Goal: Task Accomplishment & Management: Manage account settings

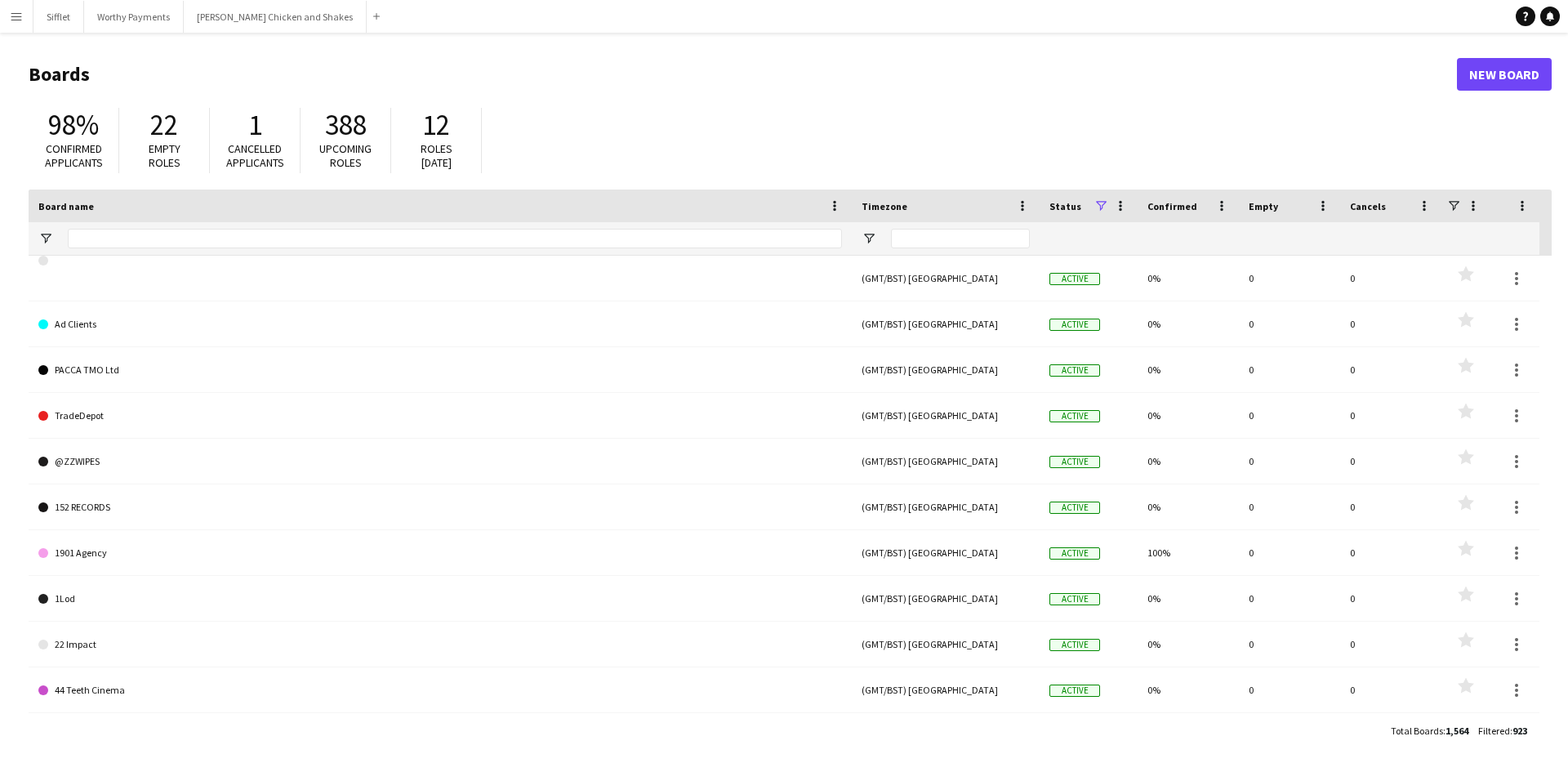
click at [11, 18] on app-icon "Menu" at bounding box center [16, 16] width 13 height 13
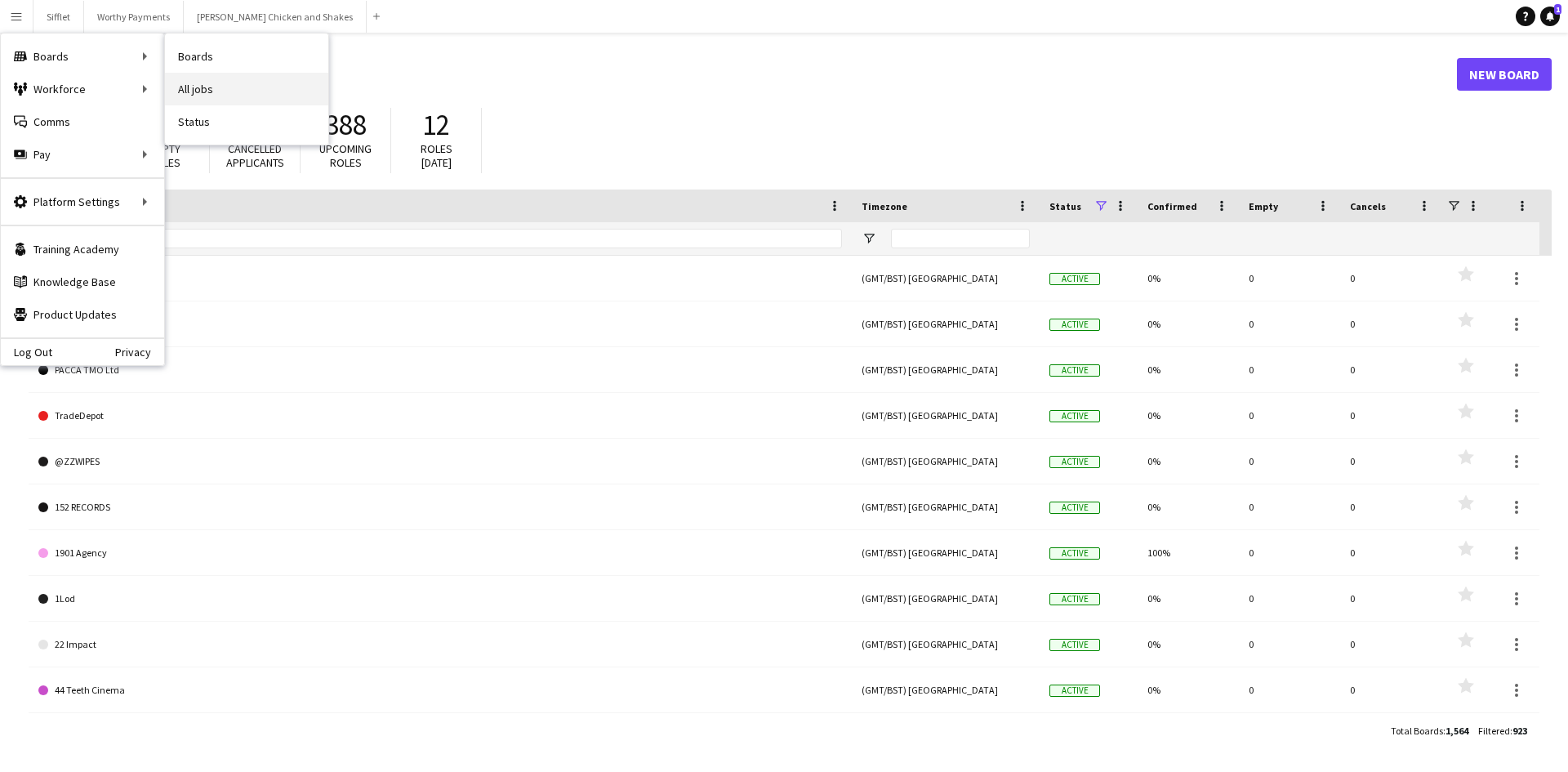
click at [256, 80] on link "All jobs" at bounding box center [247, 89] width 163 height 32
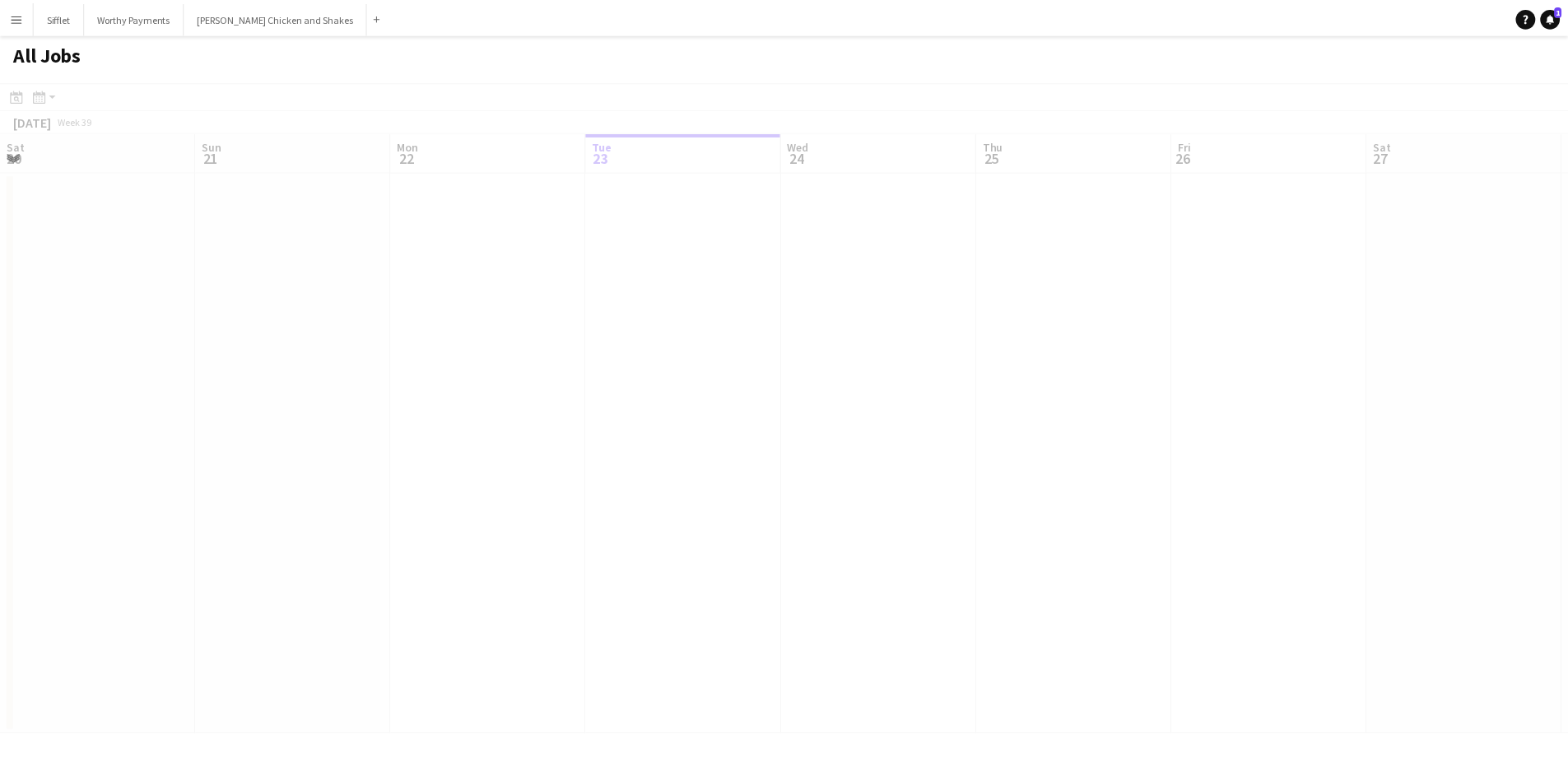
scroll to position [0, 393]
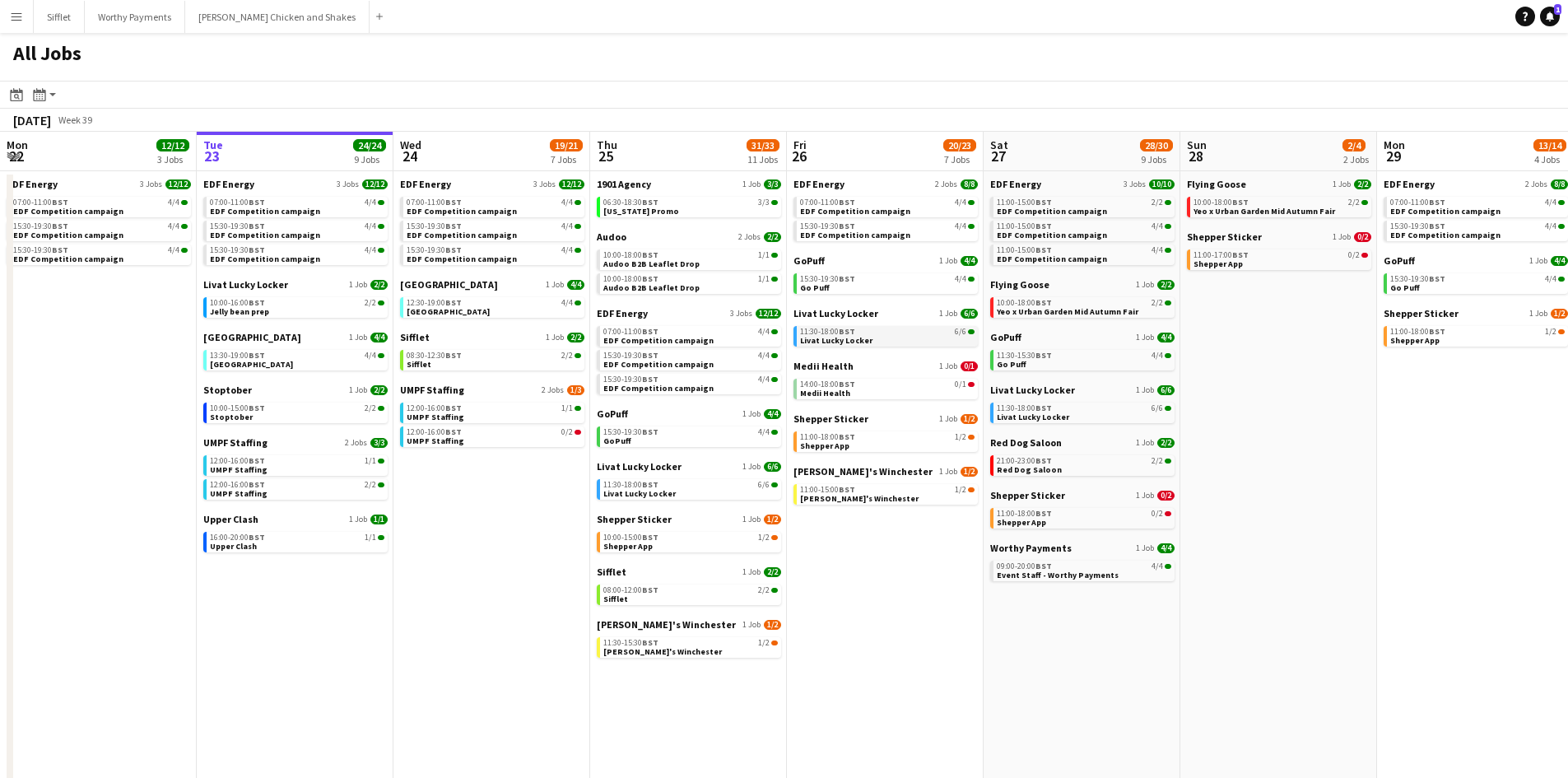
click at [855, 334] on div "11:30-18:00 BST 6/6" at bounding box center [887, 331] width 174 height 8
click at [699, 597] on link "08:00-12:00 BST 2/2 Sifflet" at bounding box center [690, 593] width 174 height 19
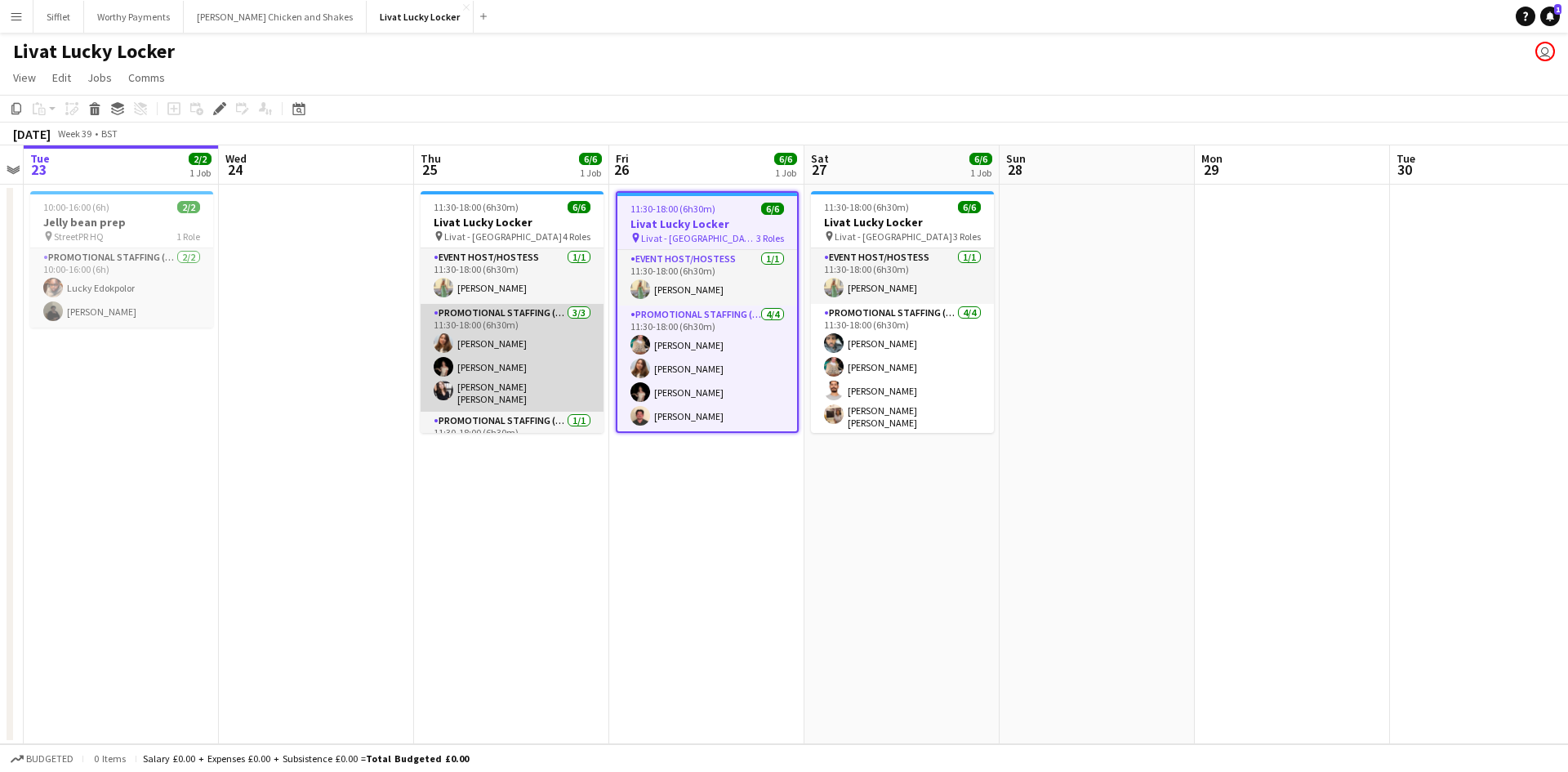
scroll to position [85, 0]
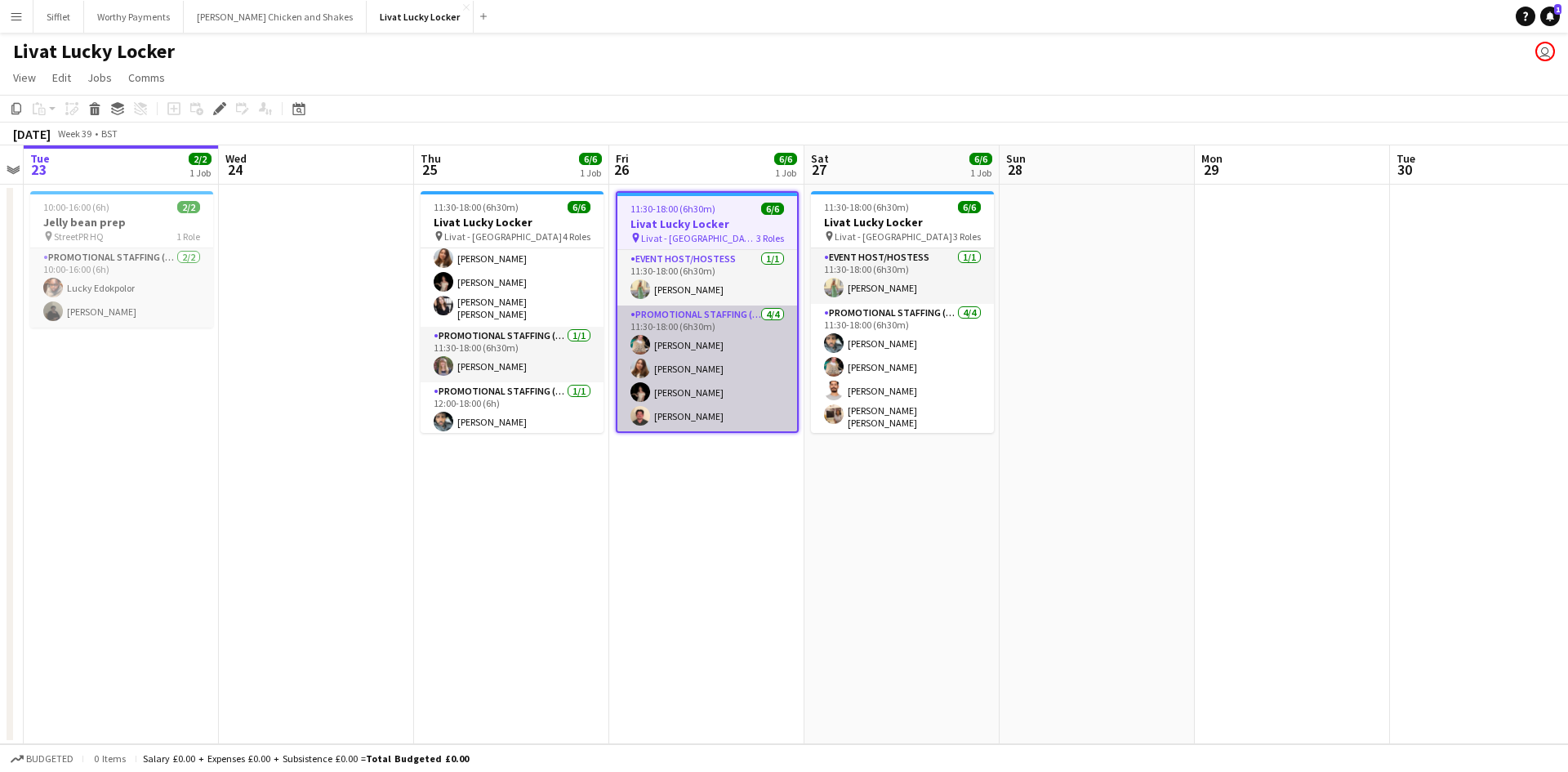
click at [496, 368] on app-card-role "Promotional Staffing (Team Leader) 1/1 11:30-18:00 (6h30m) Cian Stavers" at bounding box center [512, 354] width 183 height 55
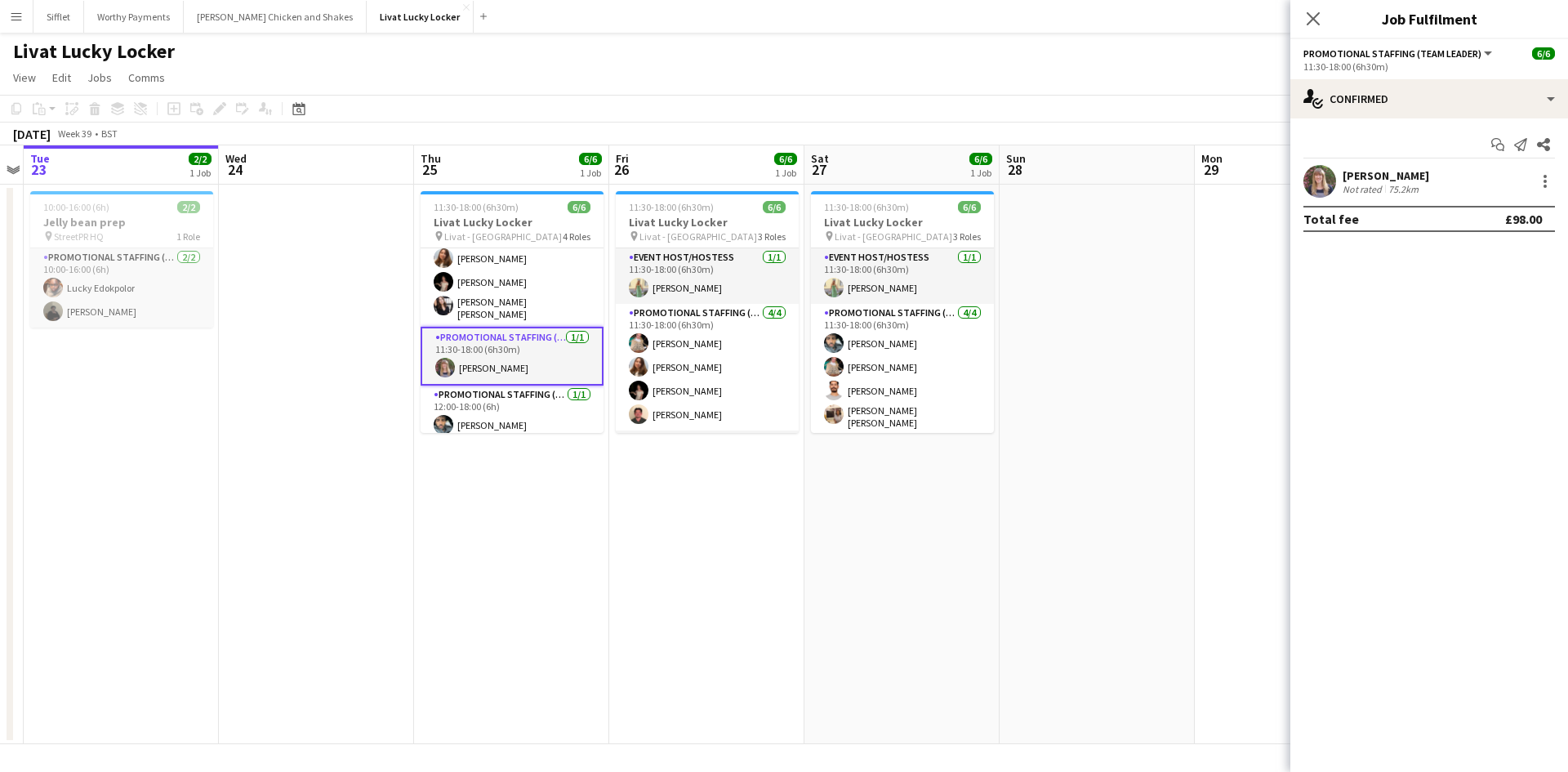
click at [1373, 179] on div "Cian Stavers" at bounding box center [1385, 176] width 87 height 15
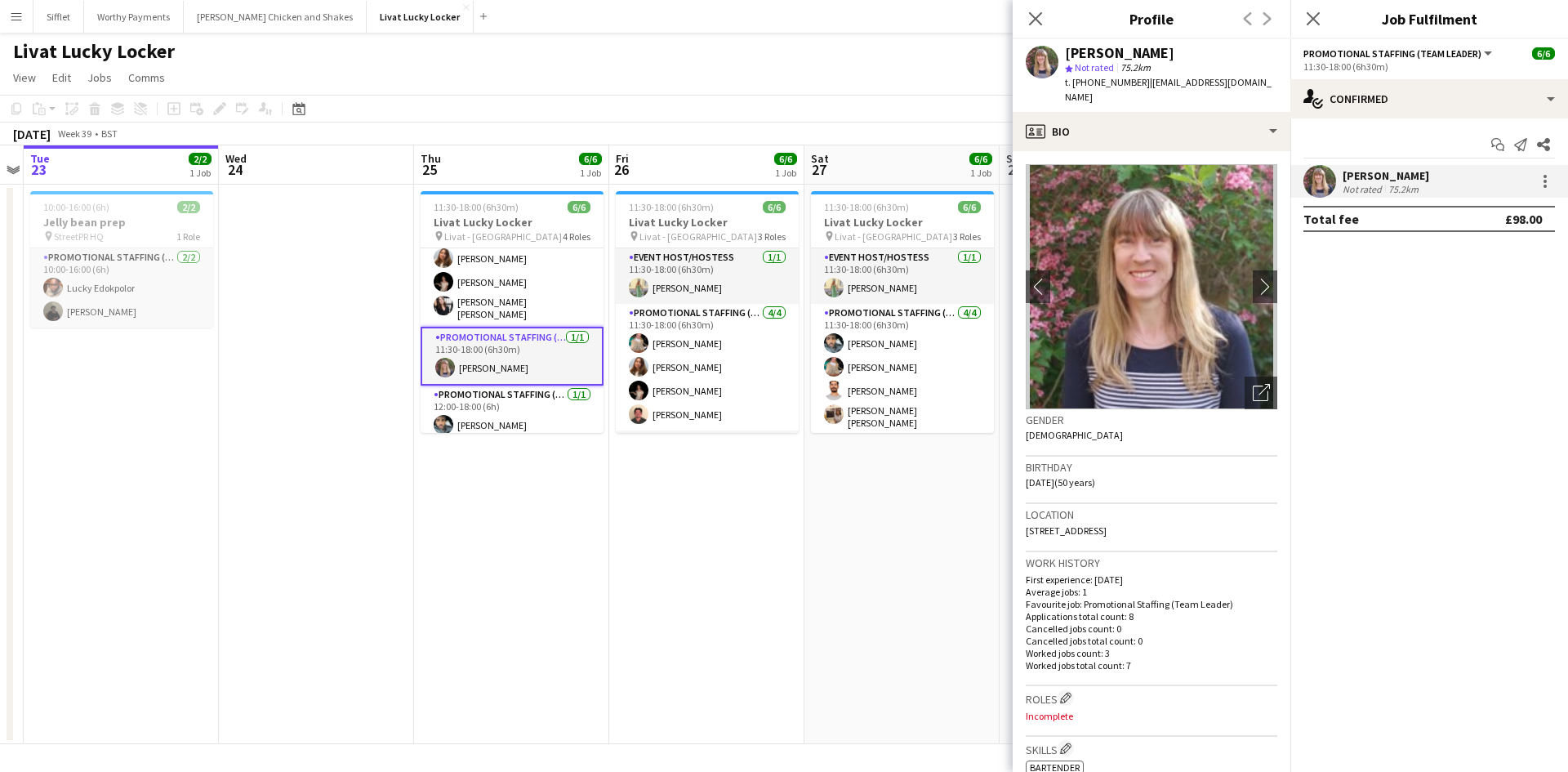
drag, startPoint x: 1138, startPoint y: 84, endPoint x: 1073, endPoint y: 81, distance: 65.1
click at [1073, 81] on div "t. +447855761527 | cianstavers@hotmail.com" at bounding box center [1171, 90] width 213 height 29
copy span "+447855761527"
click at [781, 582] on app-date-cell "11:30-18:00 (6h30m) 6/6 Livat Lucky Locker pin Livat - King Street 3 Roles Even…" at bounding box center [707, 464] width 195 height 559
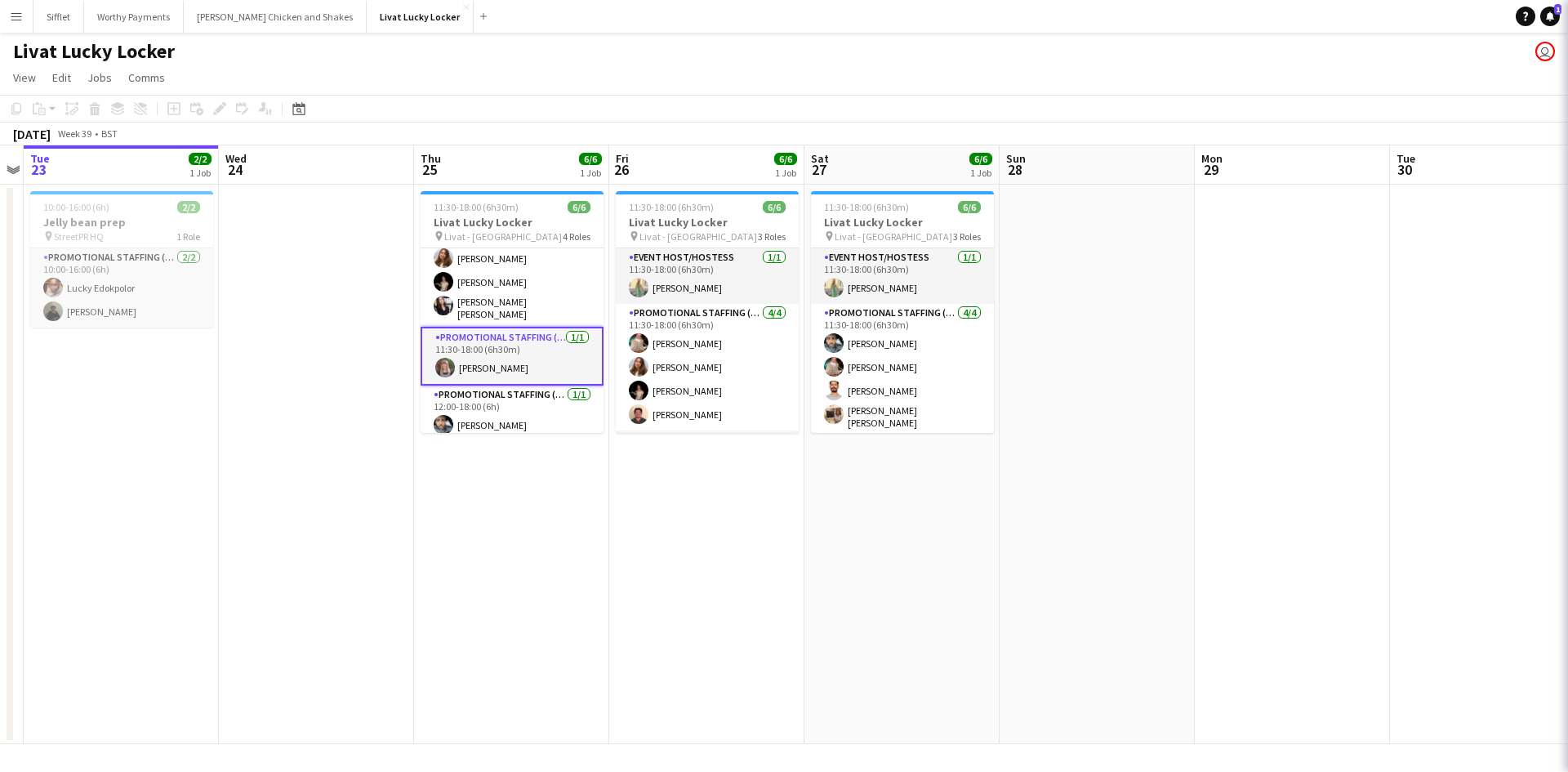
scroll to position [0, 561]
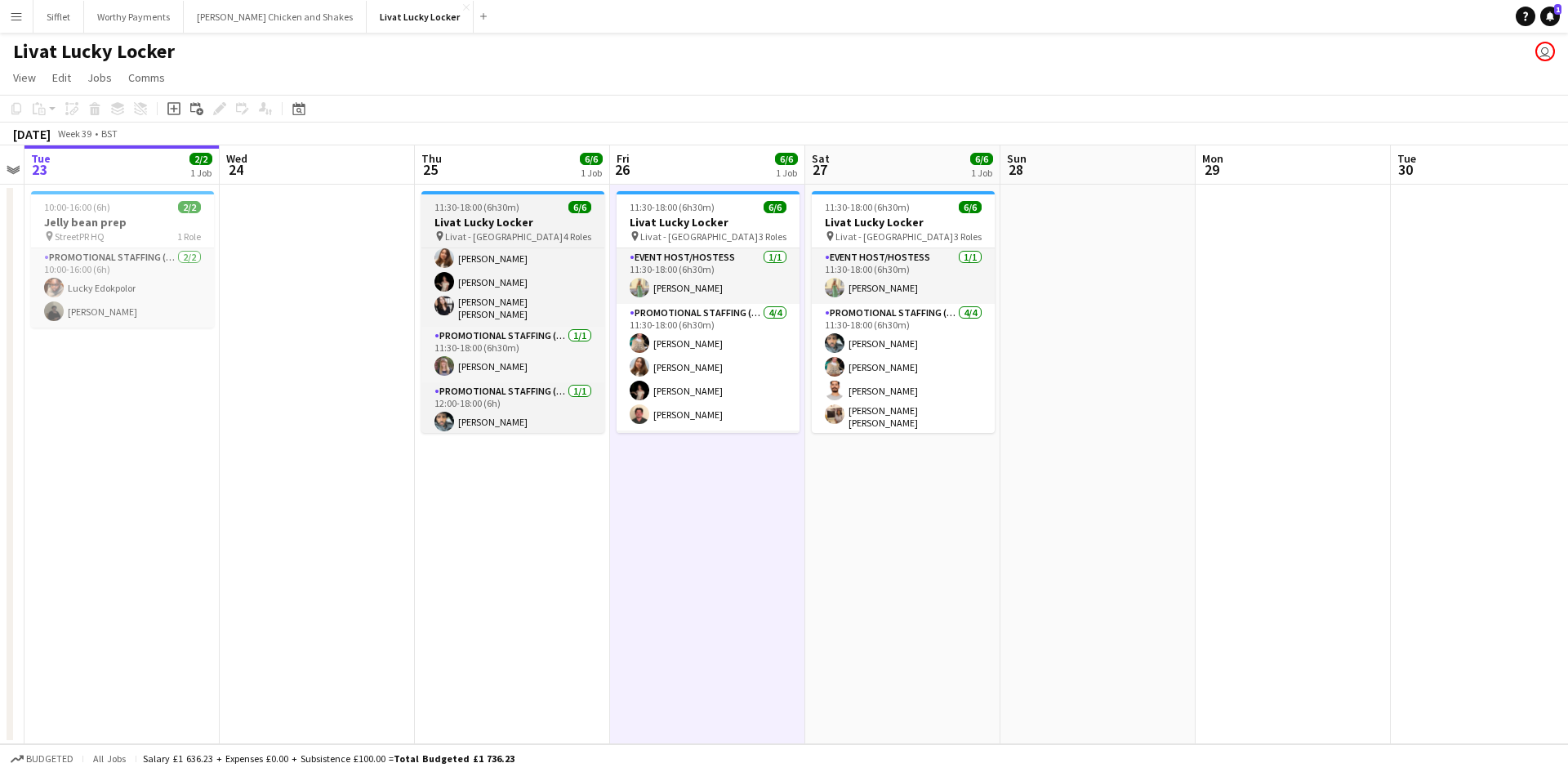
click at [484, 225] on h3 "Livat Lucky Locker" at bounding box center [513, 221] width 183 height 15
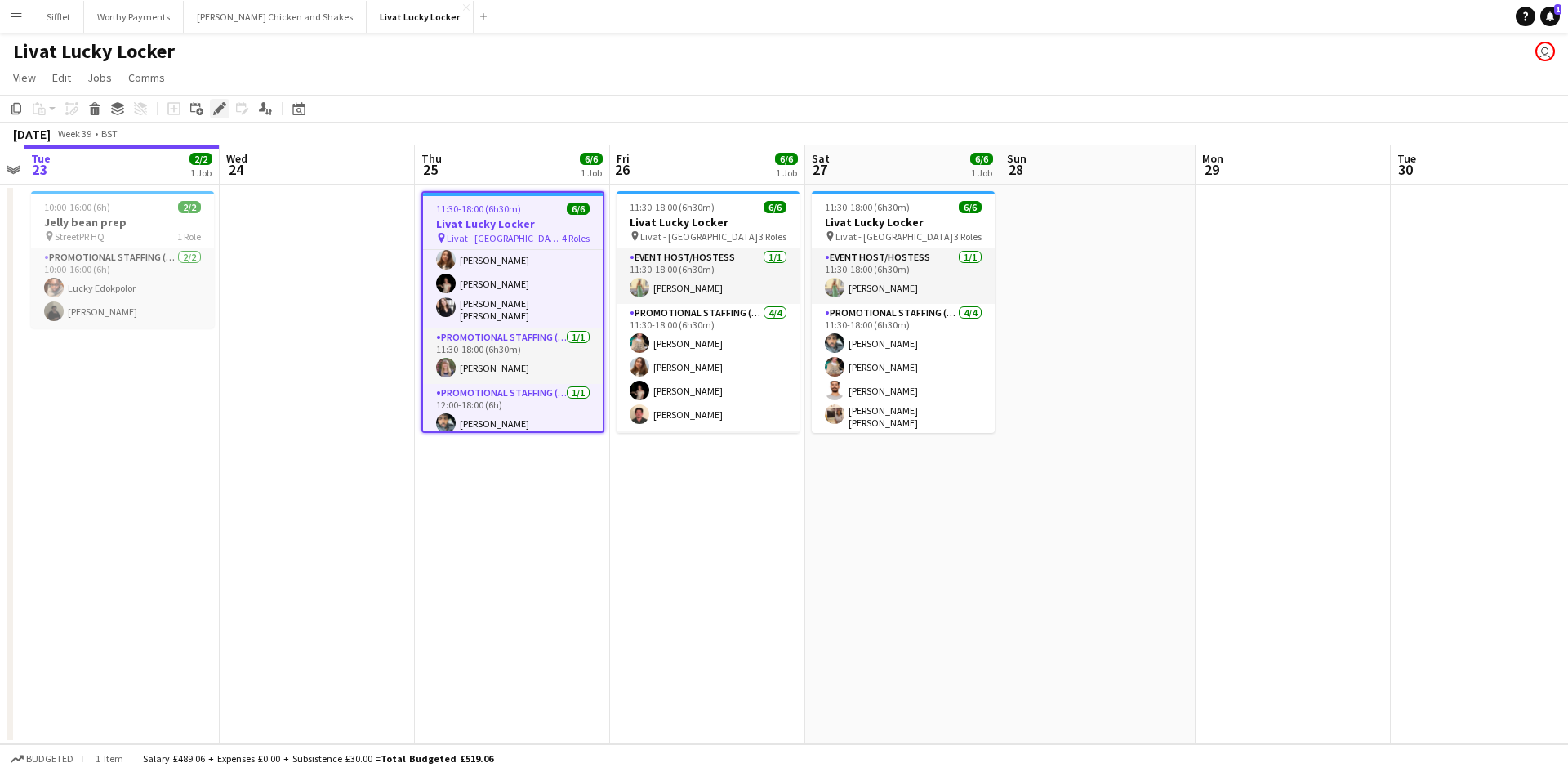
click at [220, 112] on icon "Edit" at bounding box center [220, 108] width 13 height 13
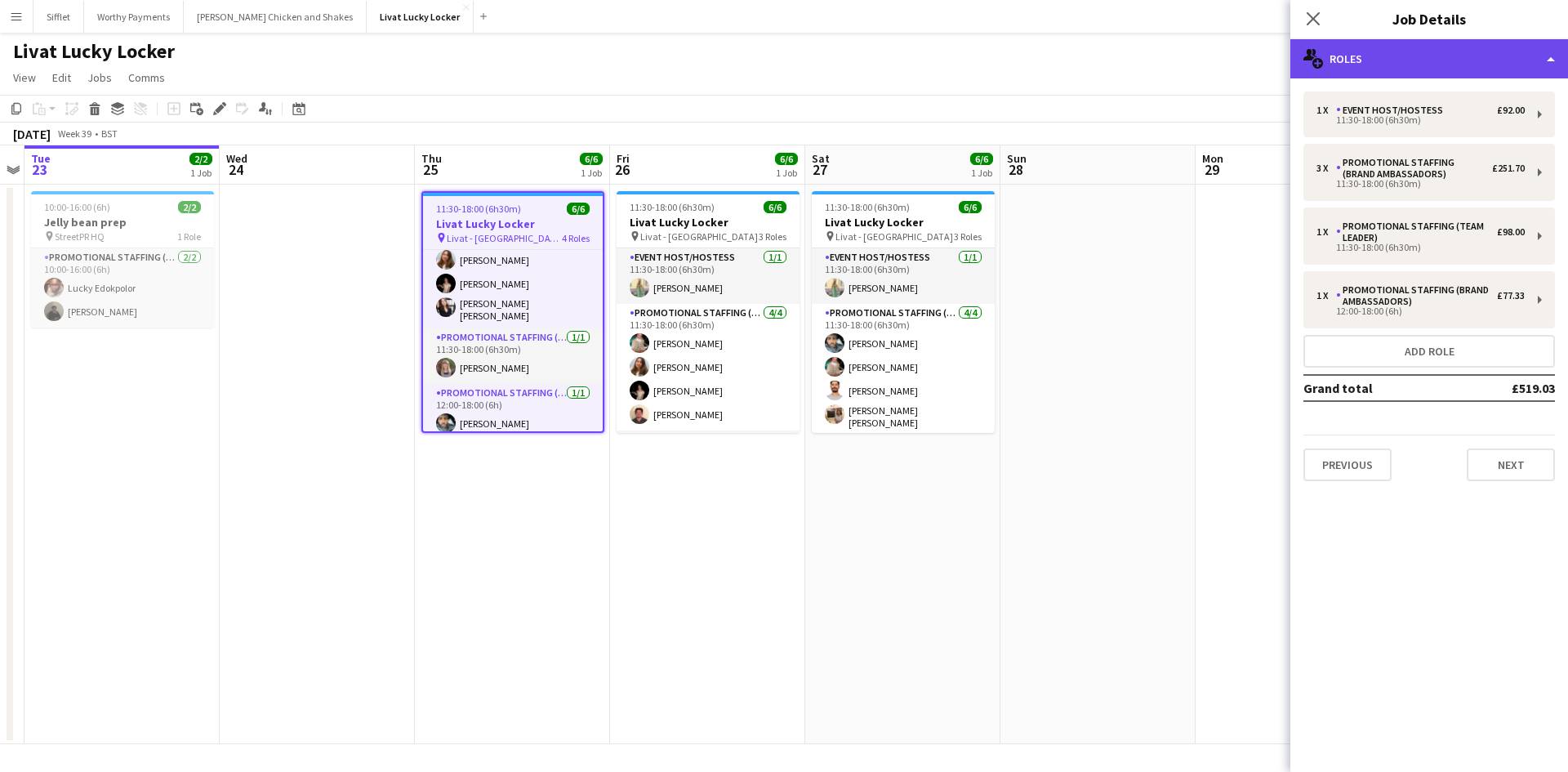
click at [1418, 58] on div "multiple-users-add Roles" at bounding box center [1429, 59] width 278 height 40
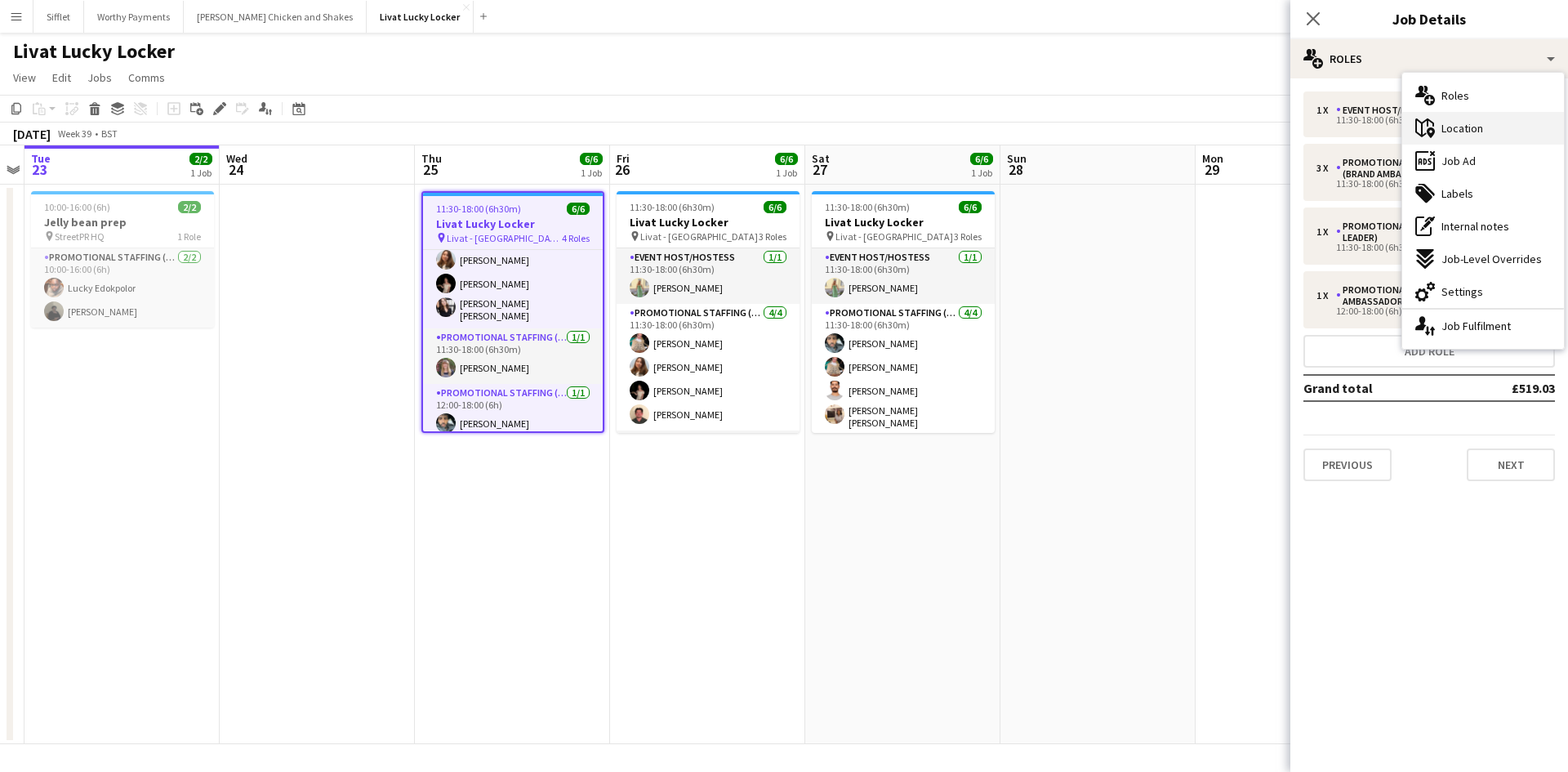
click at [1466, 125] on span "Location" at bounding box center [1462, 128] width 41 height 15
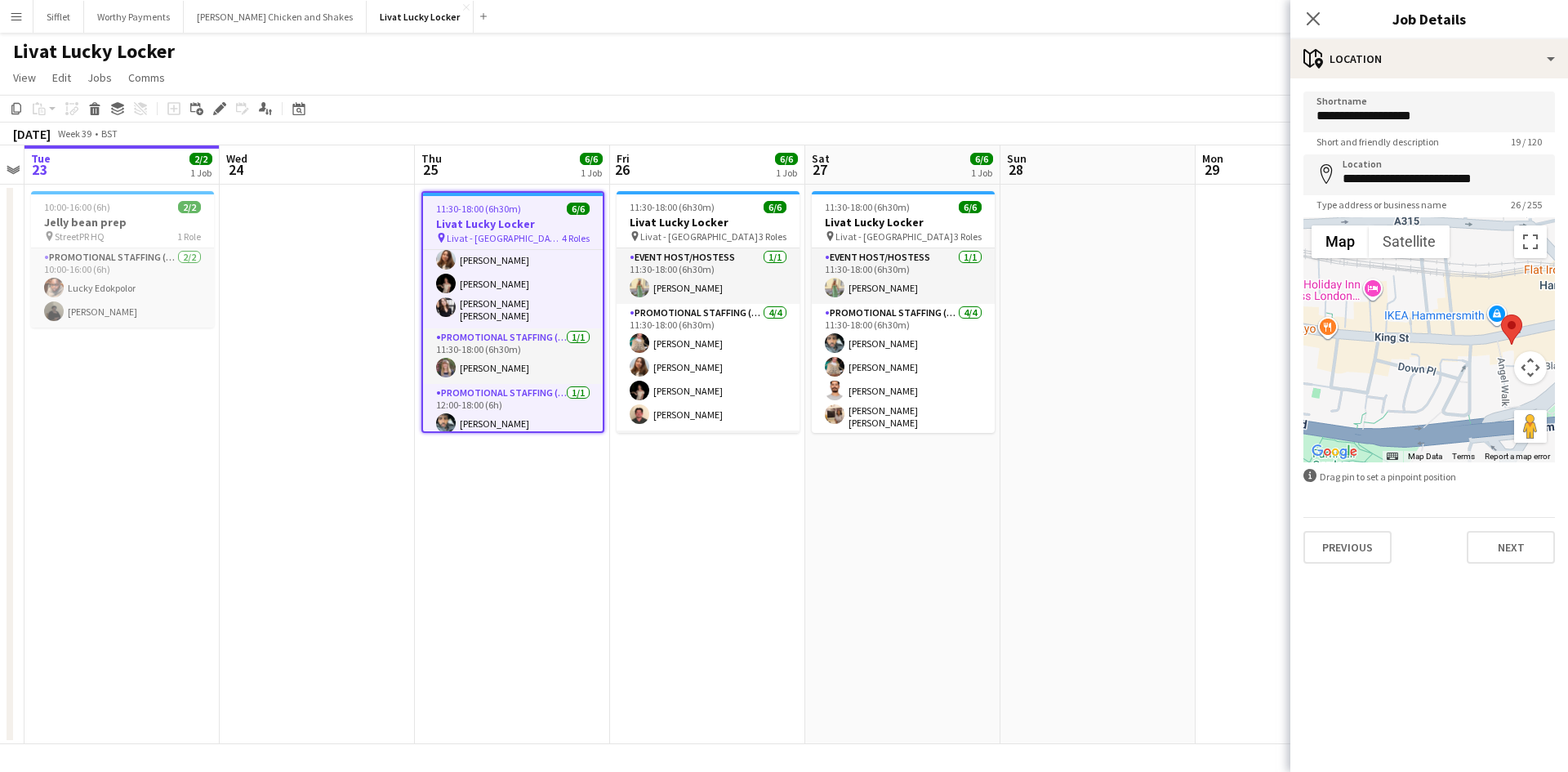
drag, startPoint x: 1403, startPoint y: 372, endPoint x: 1557, endPoint y: 372, distance: 154.0
click at [1557, 372] on form "**********" at bounding box center [1429, 327] width 278 height 472
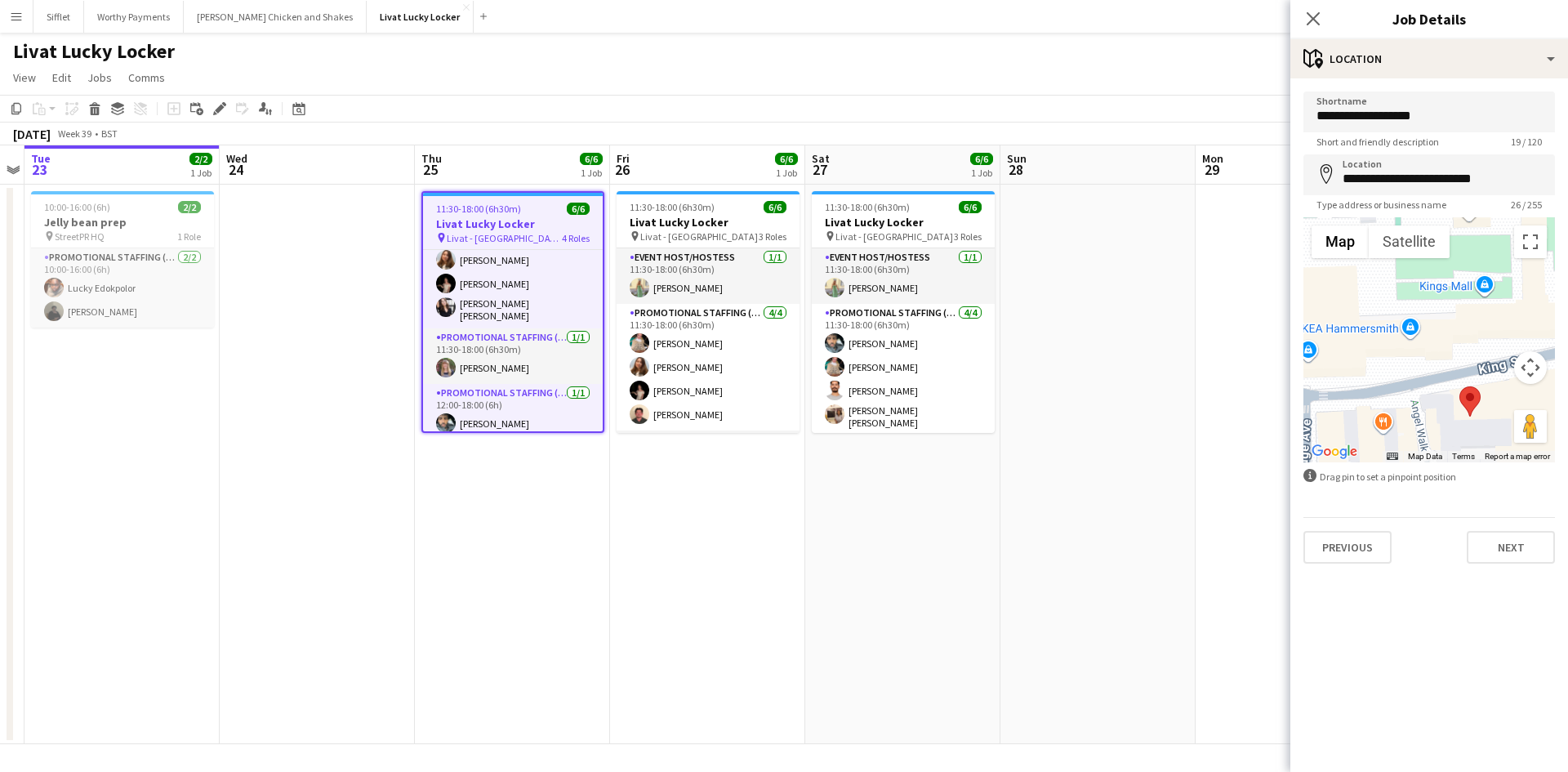
drag, startPoint x: 1474, startPoint y: 343, endPoint x: 1375, endPoint y: 335, distance: 99.3
click at [1375, 335] on div at bounding box center [1429, 339] width 251 height 245
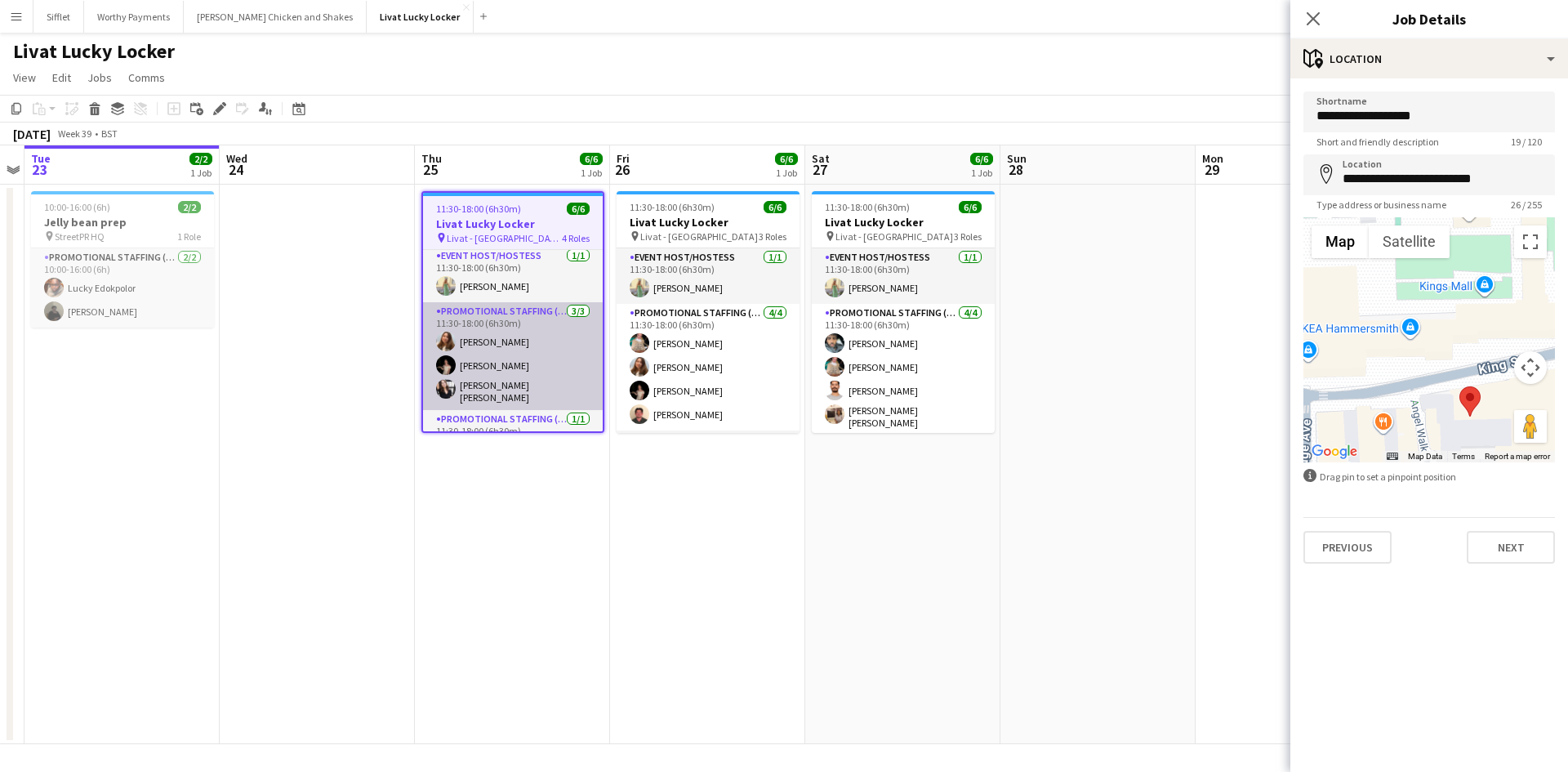
scroll to position [0, 0]
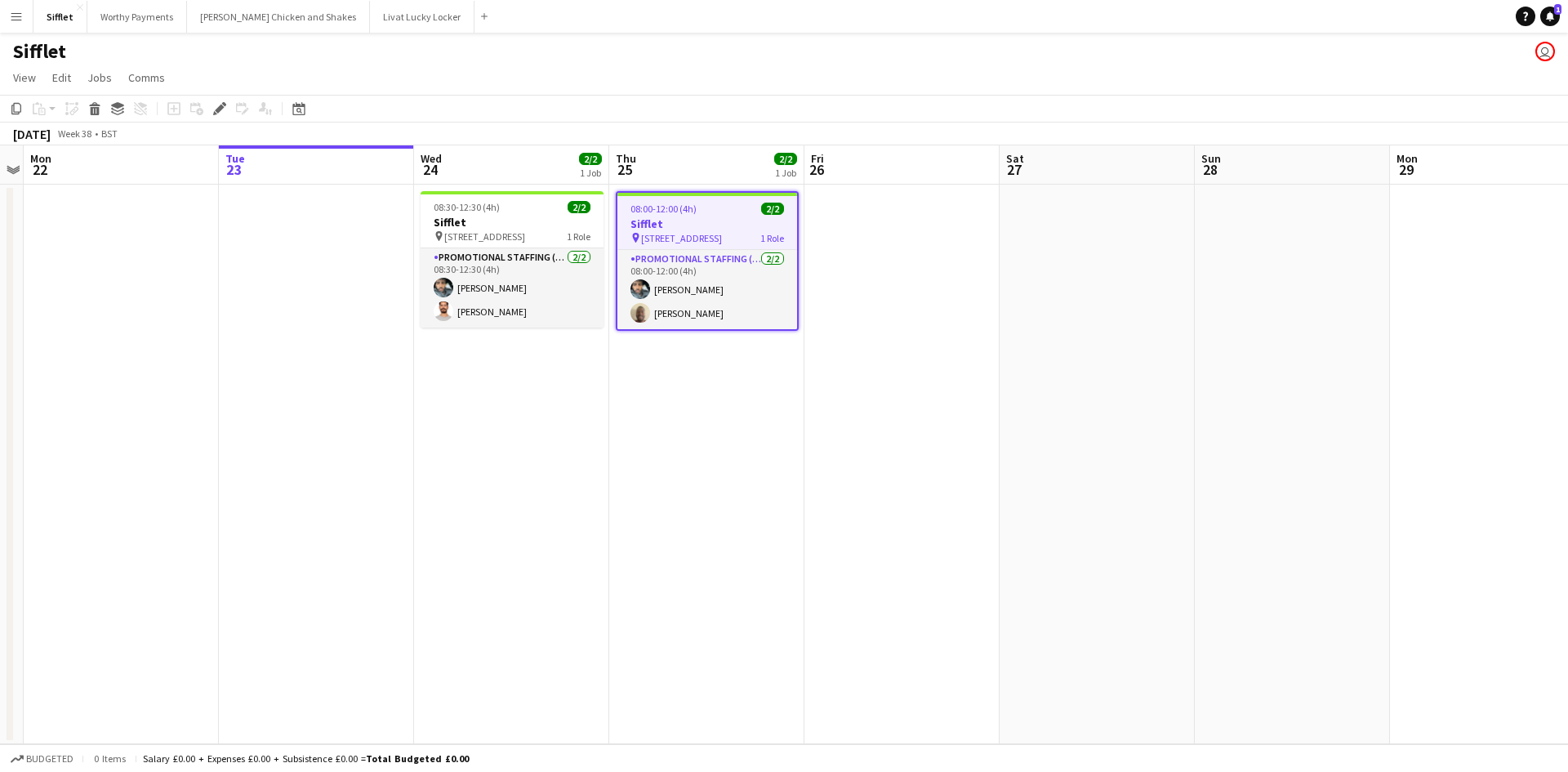
click at [651, 220] on h3 "Sifflet" at bounding box center [707, 223] width 180 height 15
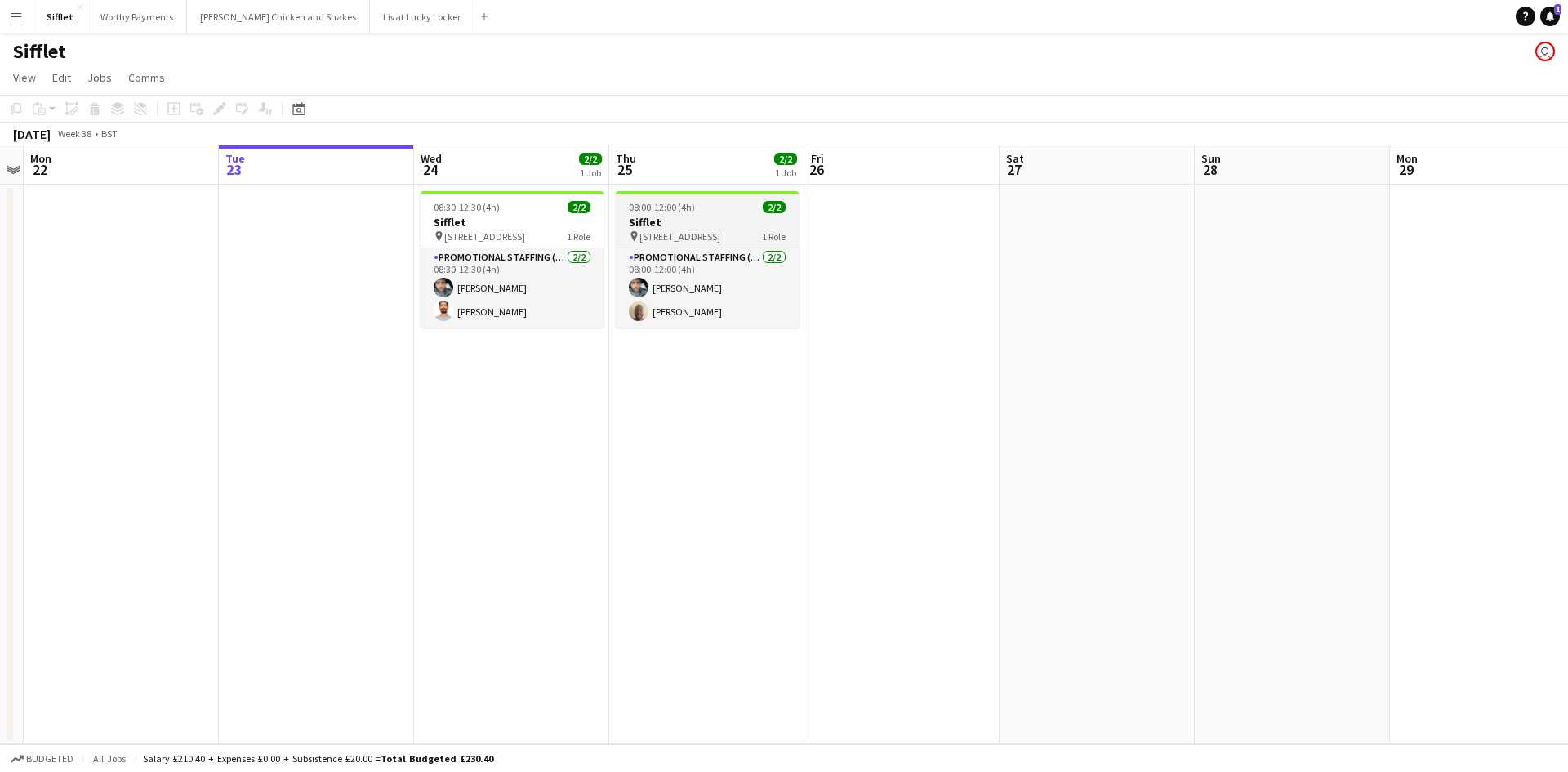
click at [651, 220] on h3 "Sifflet" at bounding box center [707, 221] width 183 height 15
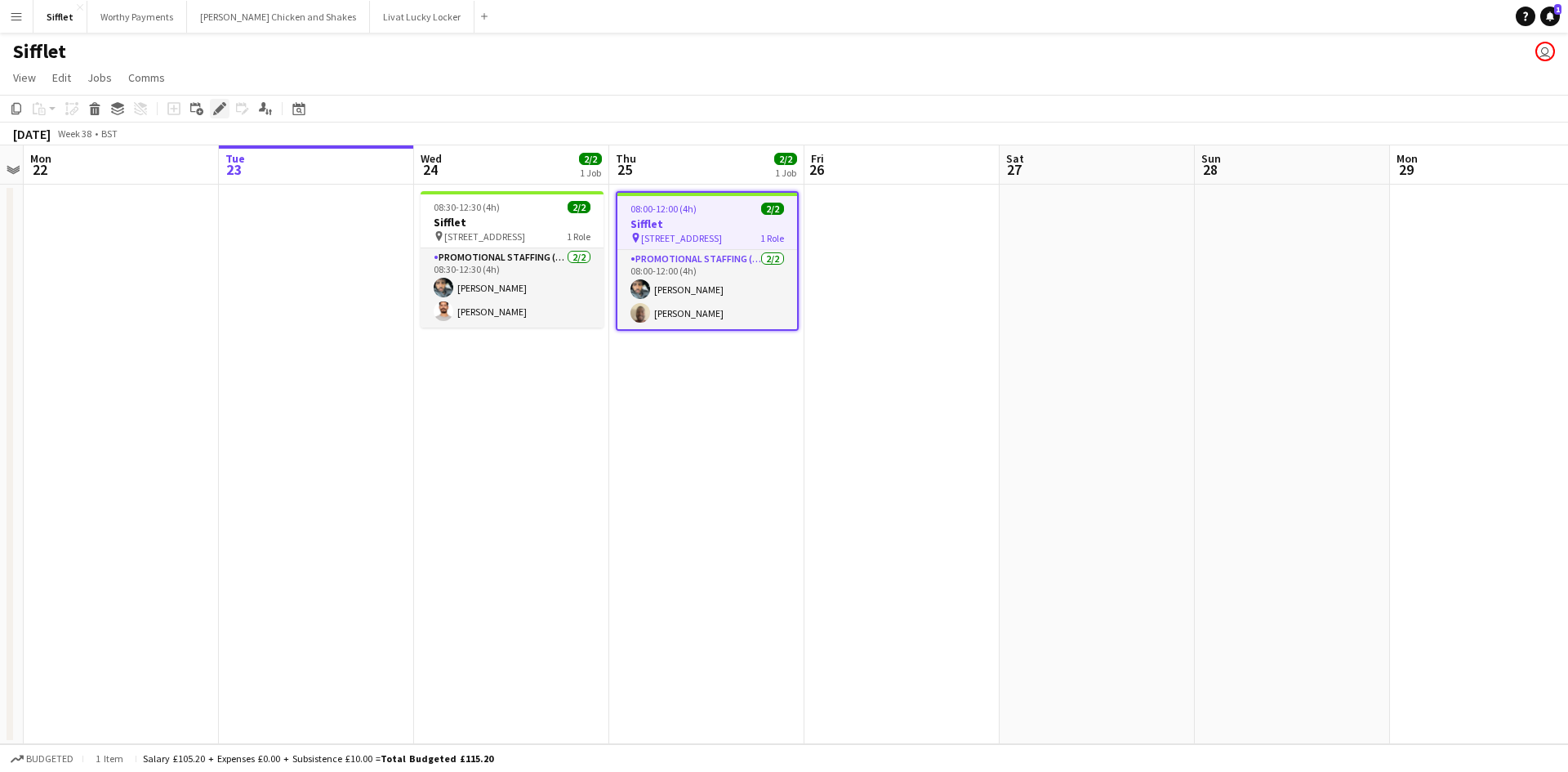
click at [224, 105] on icon at bounding box center [224, 104] width 4 height 4
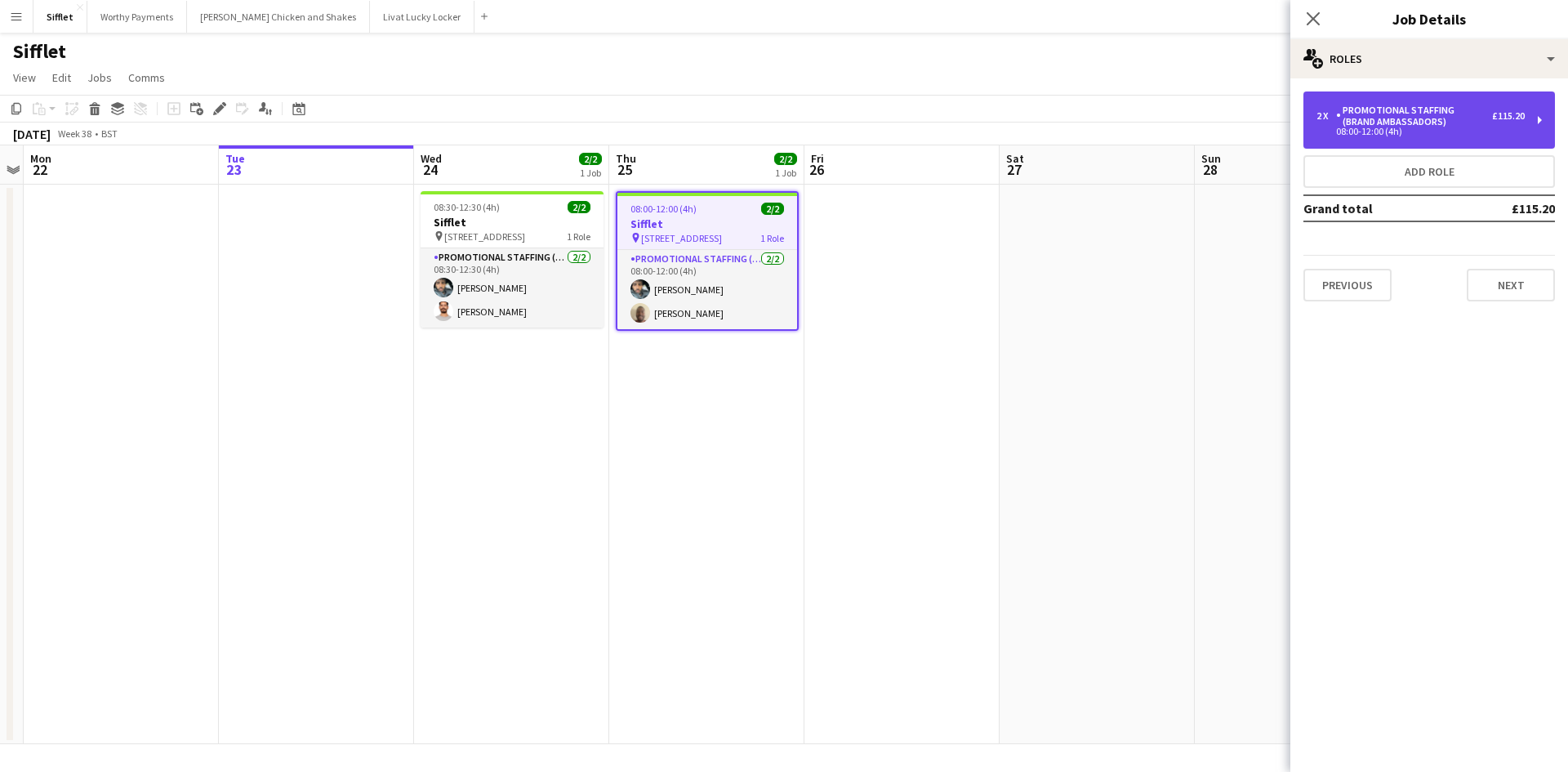
click at [1393, 134] on div "08:00-12:00 (4h)" at bounding box center [1420, 131] width 208 height 8
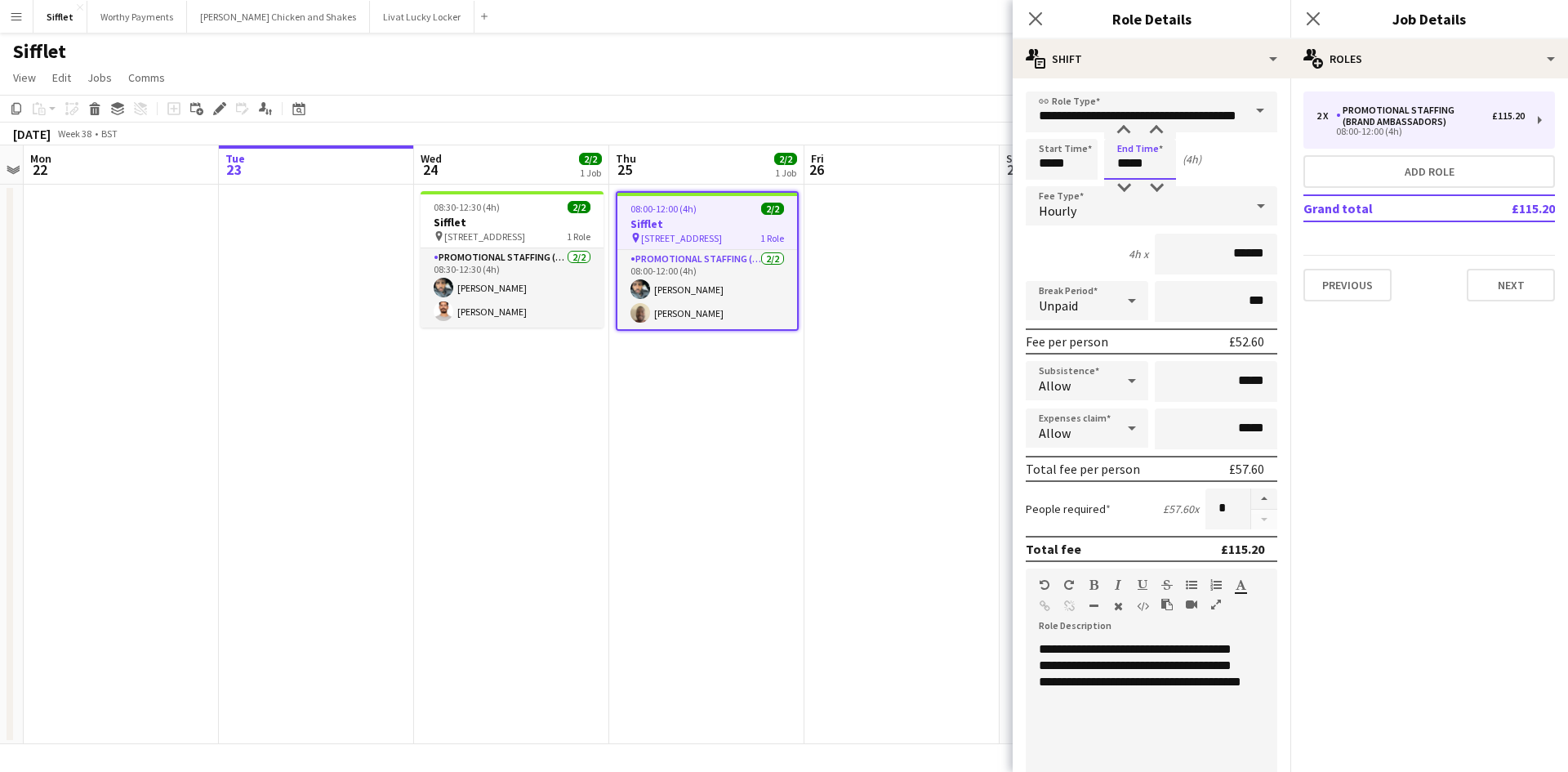
drag, startPoint x: 1158, startPoint y: 163, endPoint x: 1117, endPoint y: 161, distance: 41.0
click at [1117, 161] on input "*****" at bounding box center [1140, 159] width 72 height 40
type input "*****"
click at [876, 376] on app-date-cell at bounding box center [902, 464] width 195 height 559
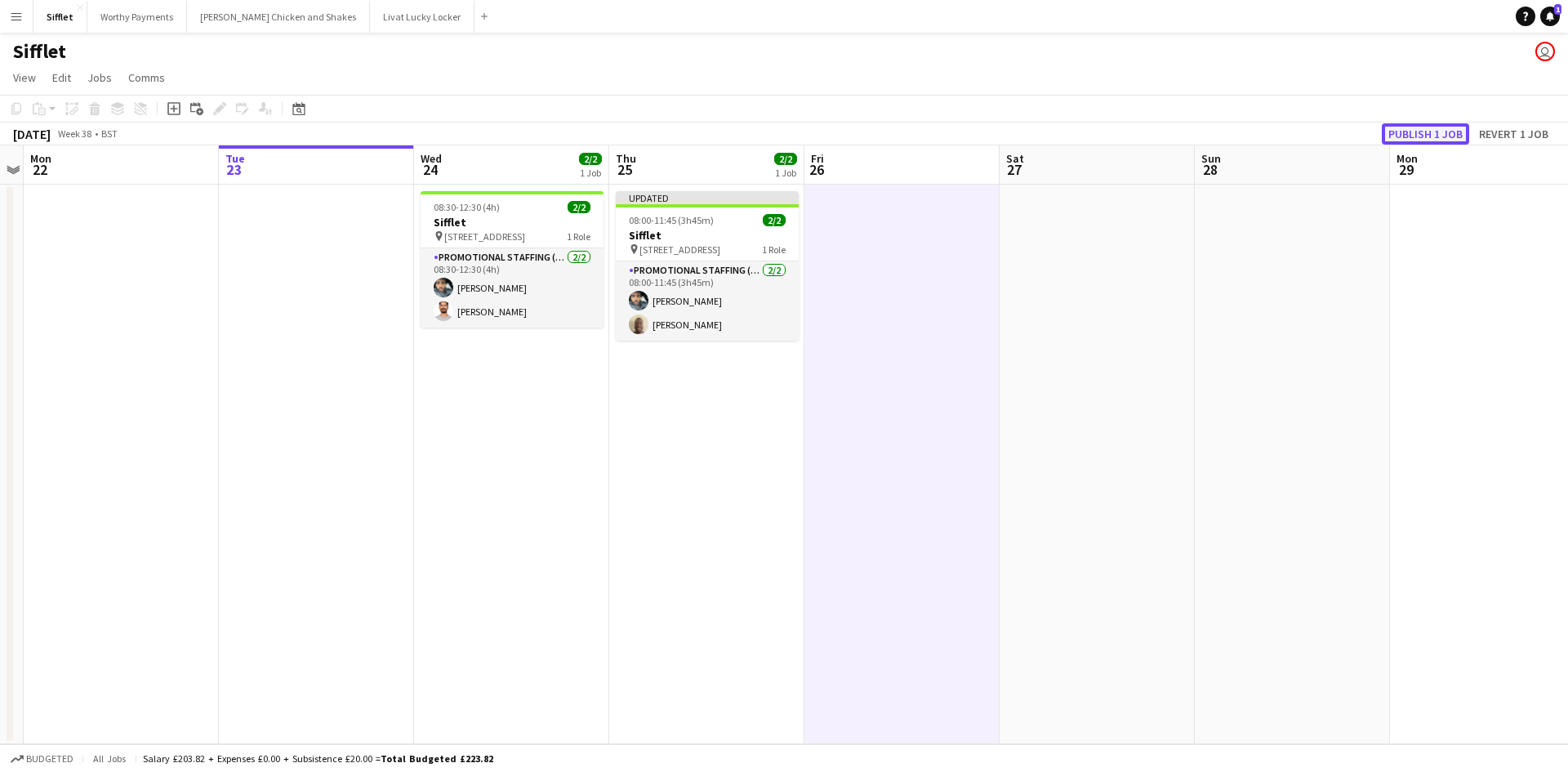
click at [1416, 141] on button "Publish 1 job" at bounding box center [1425, 133] width 87 height 21
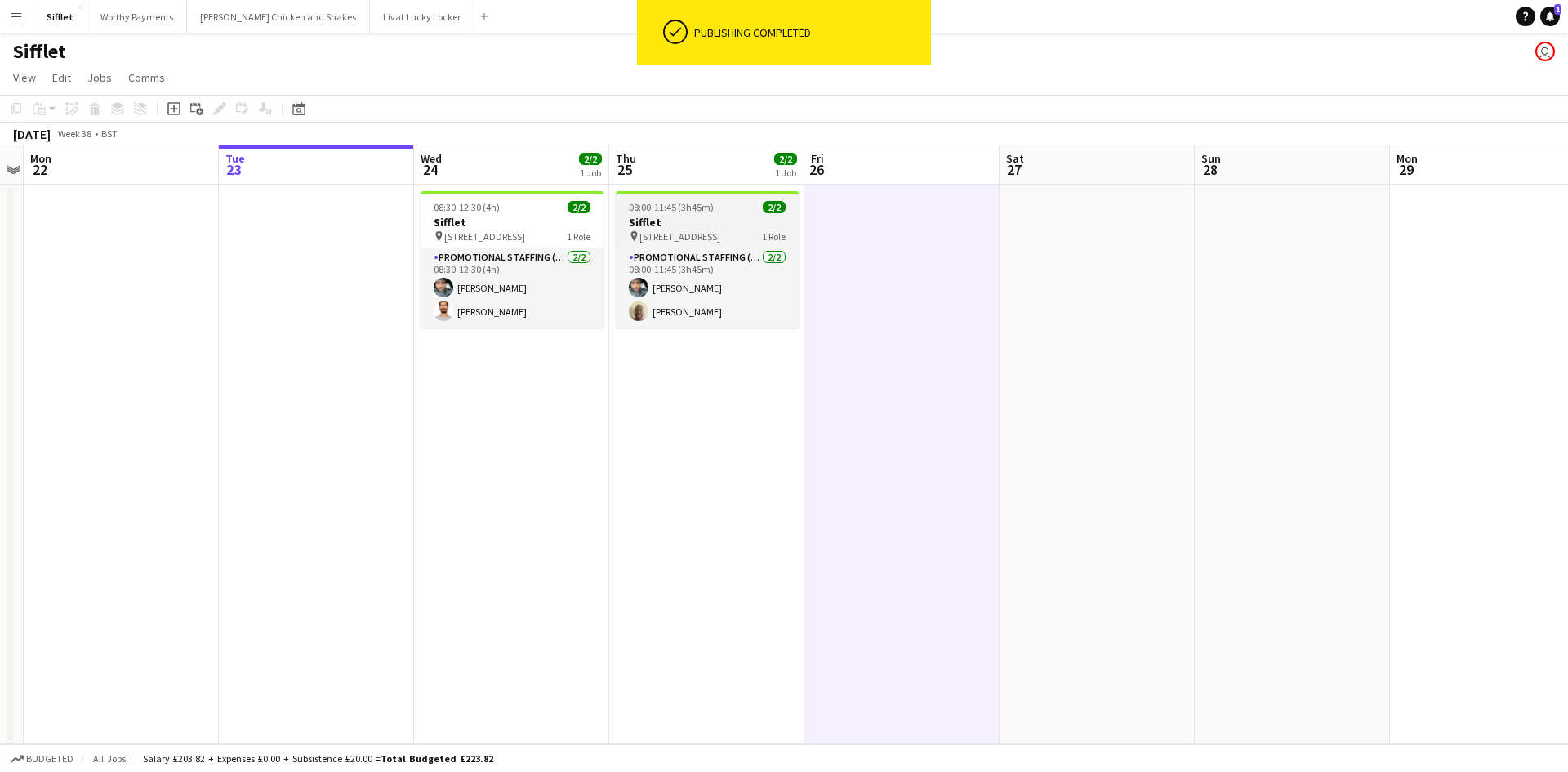
click at [644, 219] on h3 "Sifflet" at bounding box center [707, 221] width 183 height 15
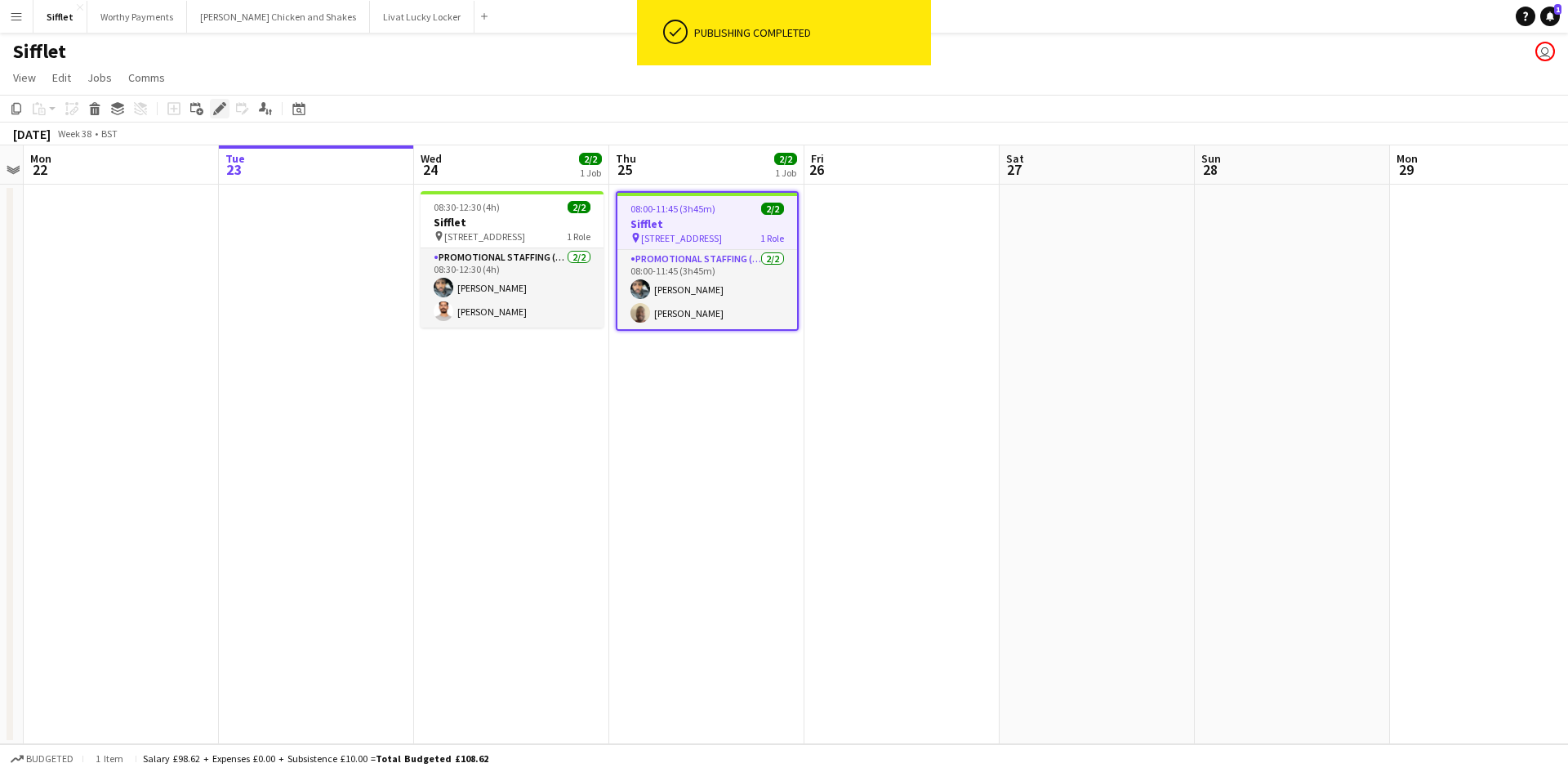
click at [221, 103] on icon "Edit" at bounding box center [220, 108] width 13 height 13
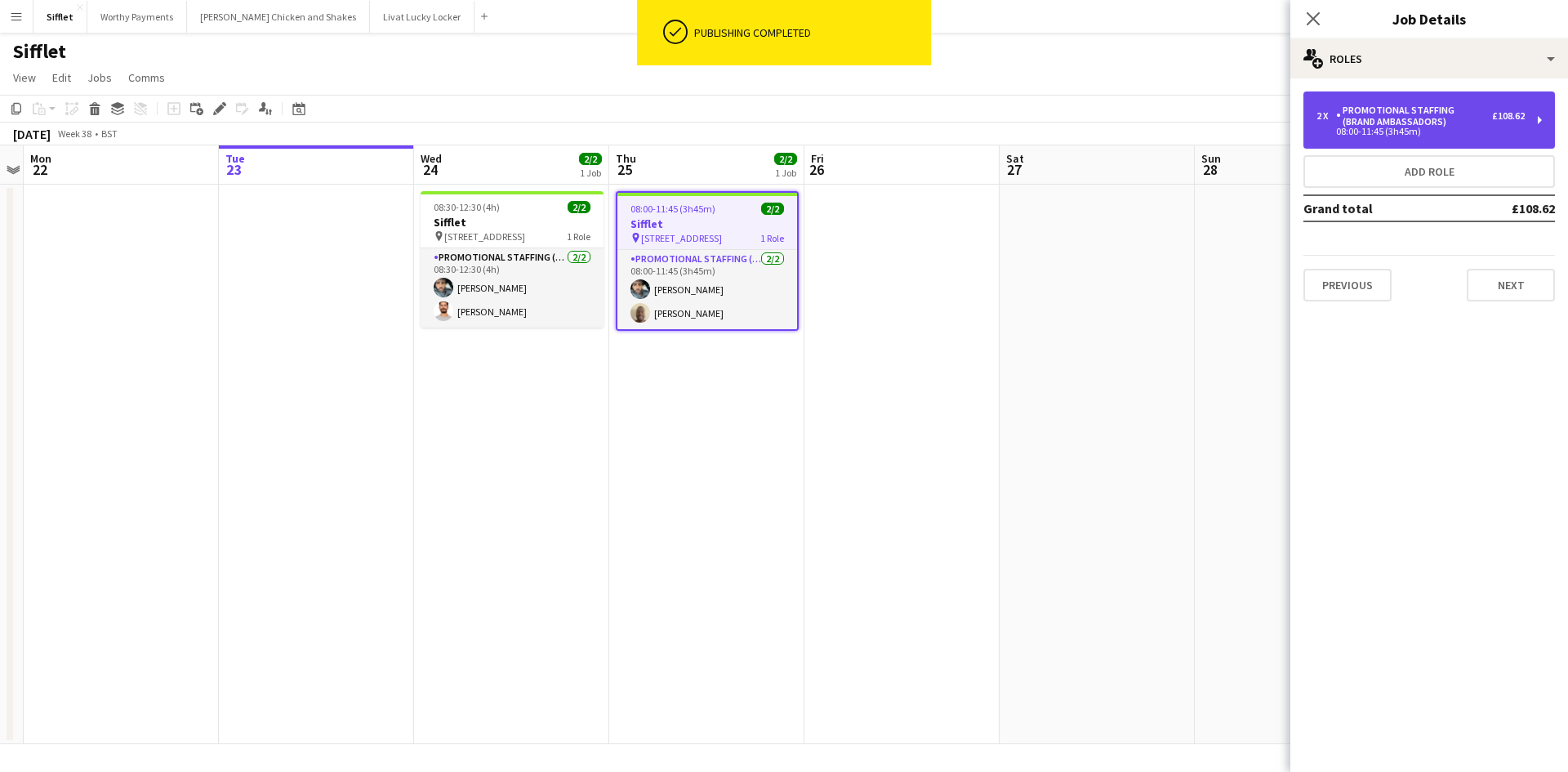
click at [1437, 116] on div "Promotional Staffing (Brand Ambassadors)" at bounding box center [1414, 116] width 156 height 23
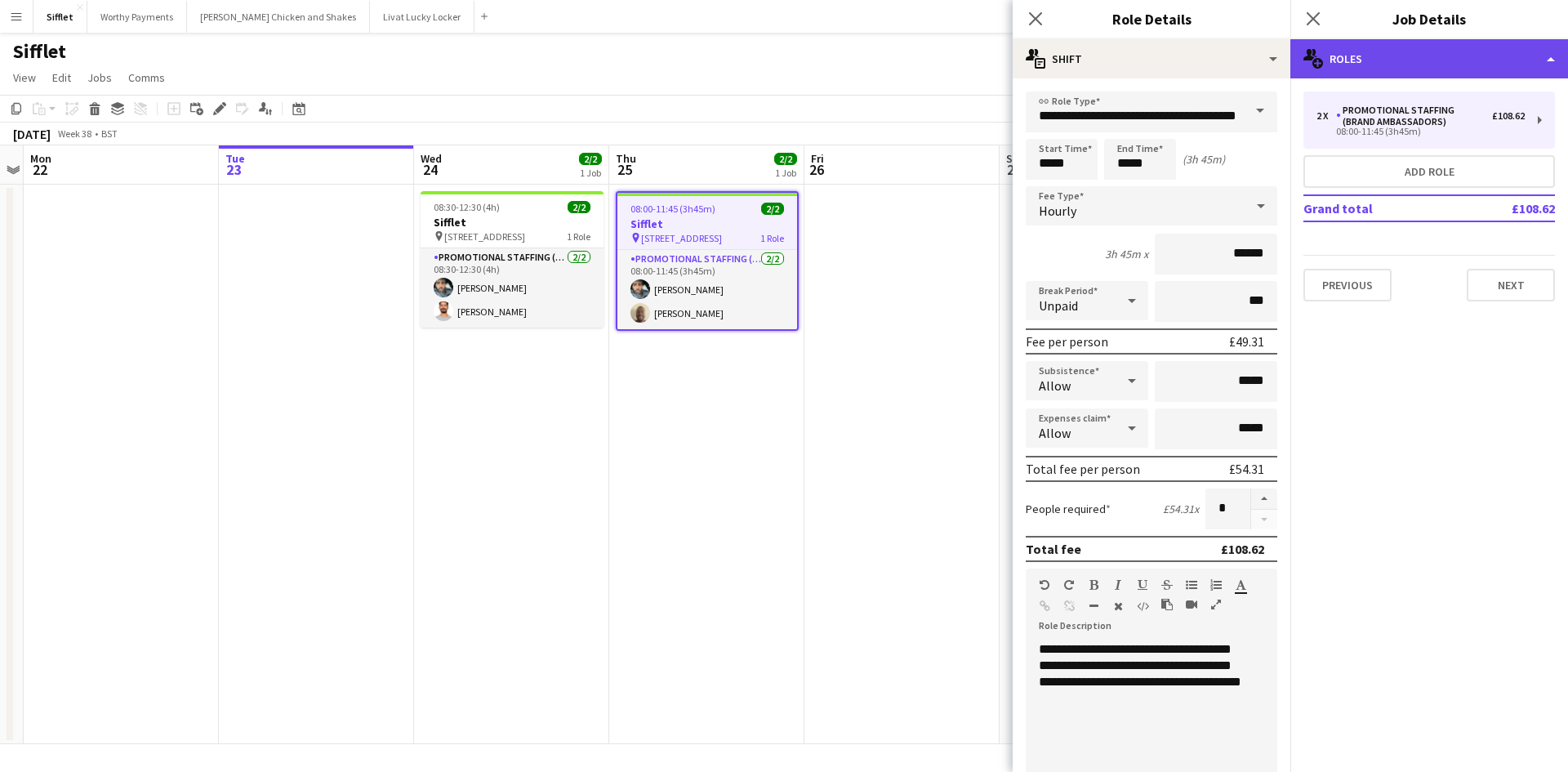
click at [1427, 54] on div "multiple-users-add Roles" at bounding box center [1429, 59] width 278 height 40
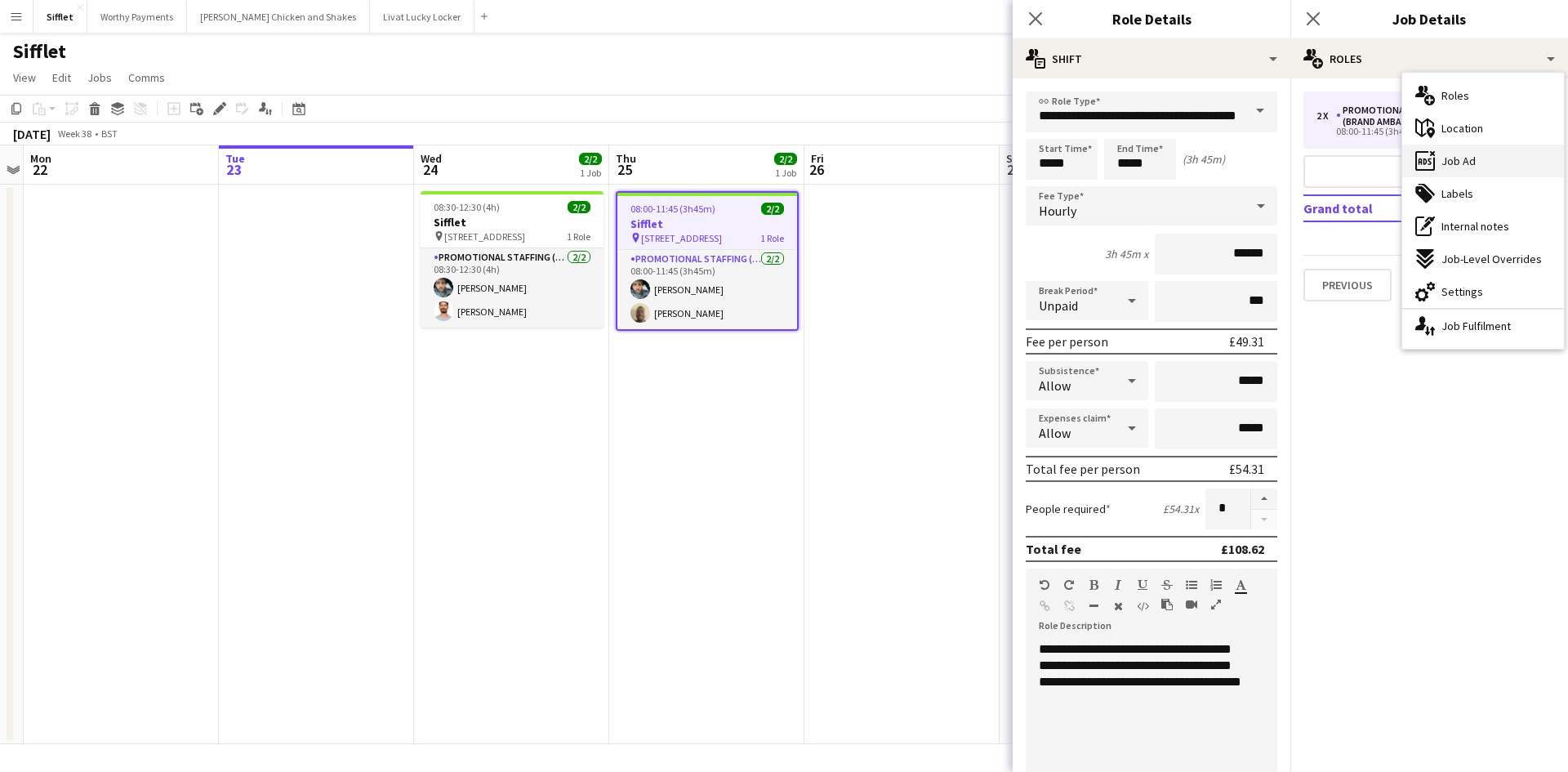
click at [1469, 159] on span "Job Ad" at bounding box center [1458, 161] width 34 height 15
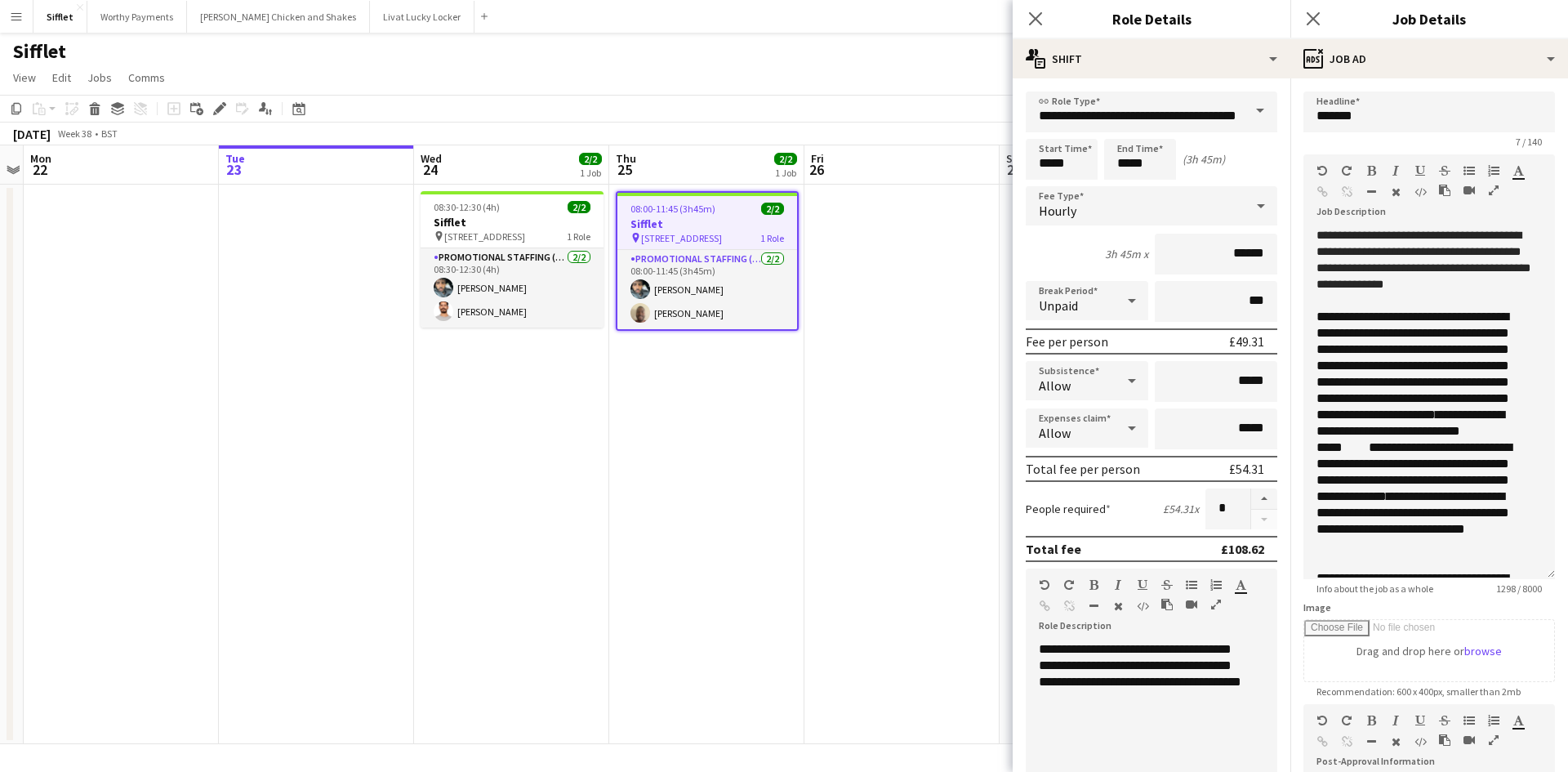
drag, startPoint x: 1532, startPoint y: 319, endPoint x: 1440, endPoint y: 443, distance: 154.4
click at [1528, 570] on div "**********" at bounding box center [1429, 402] width 251 height 352
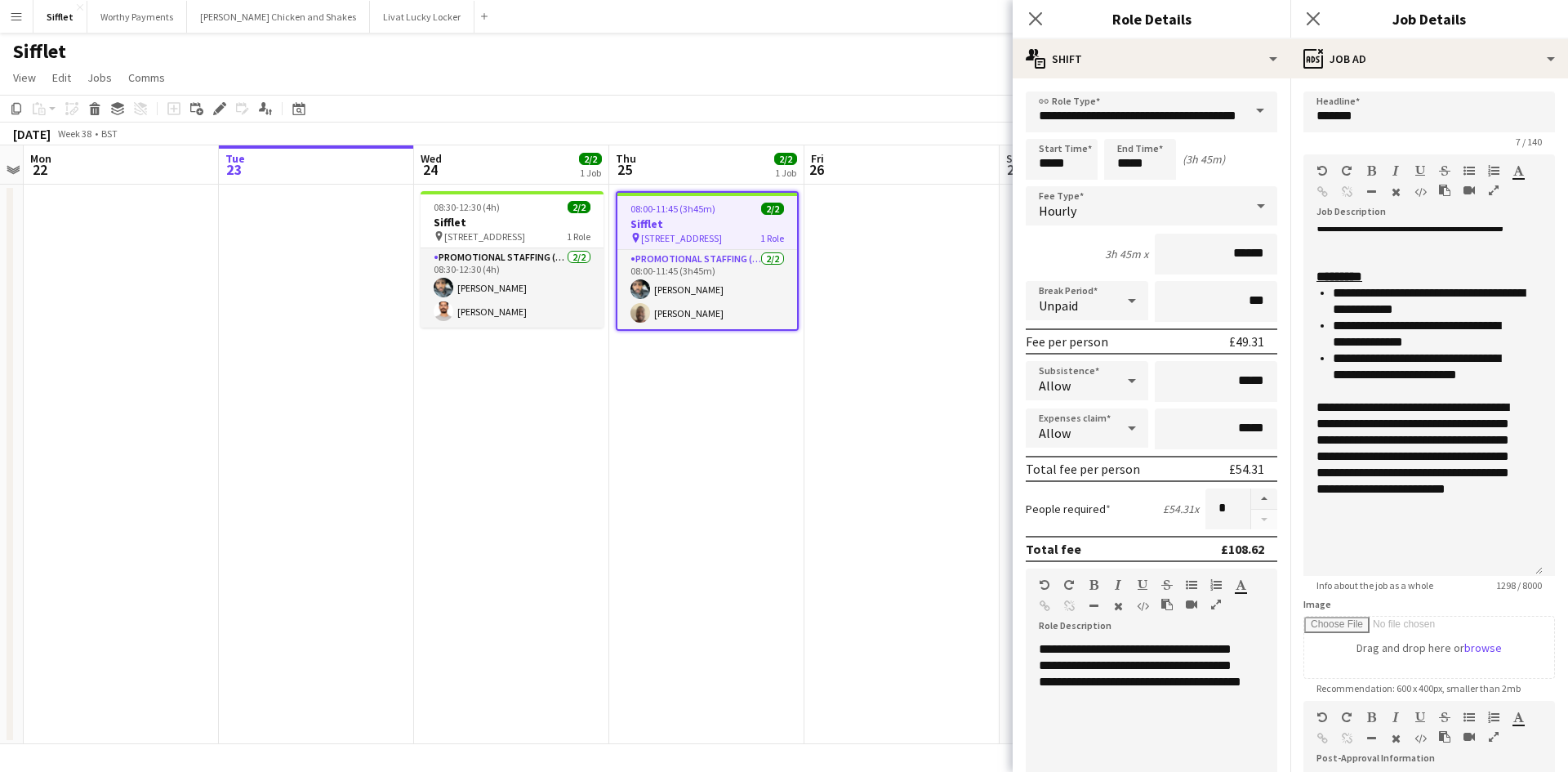
scroll to position [432, 0]
click at [855, 465] on app-date-cell at bounding box center [902, 464] width 195 height 559
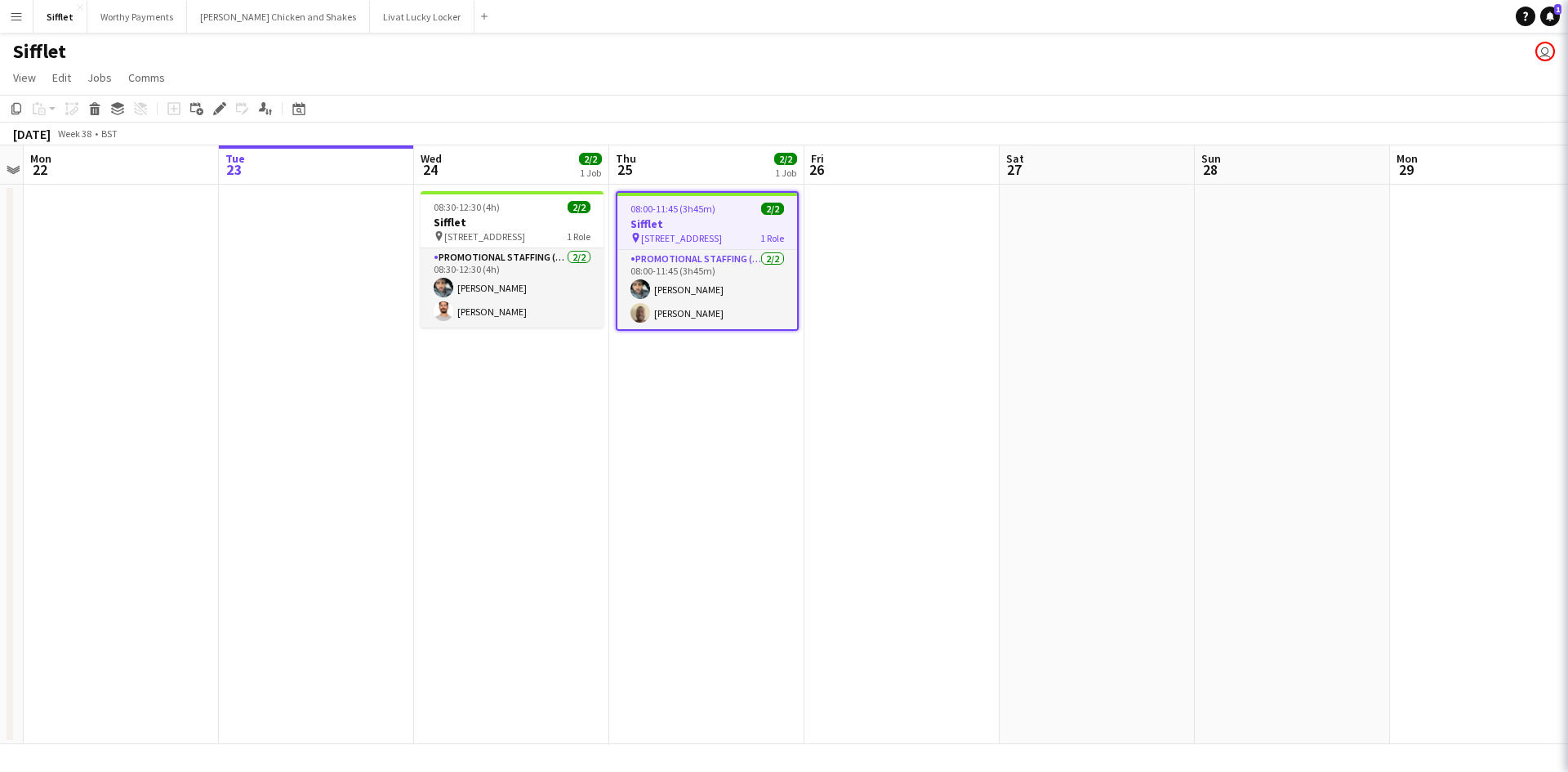
scroll to position [0, 563]
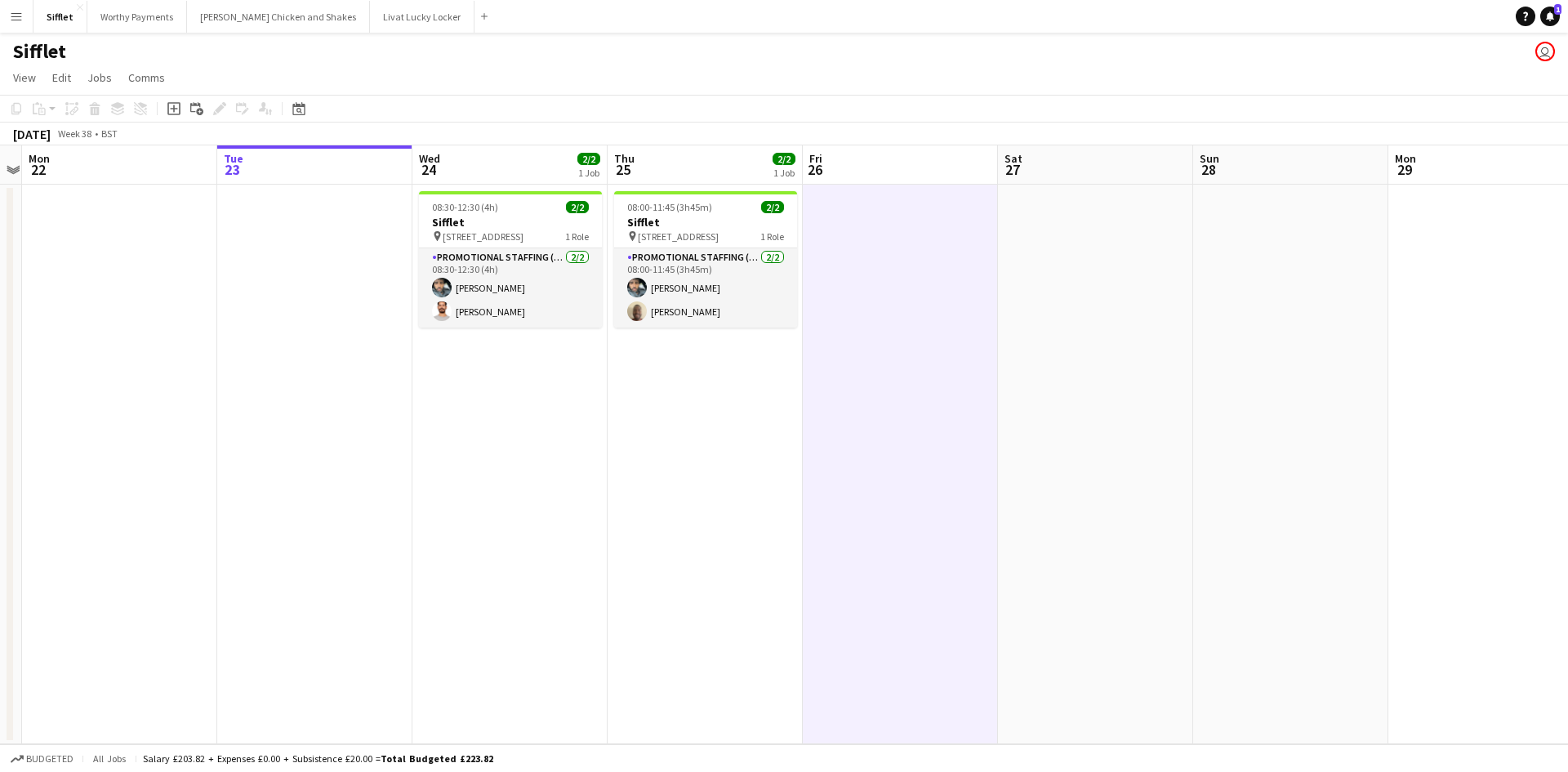
click at [6, 13] on button "Menu" at bounding box center [16, 16] width 33 height 32
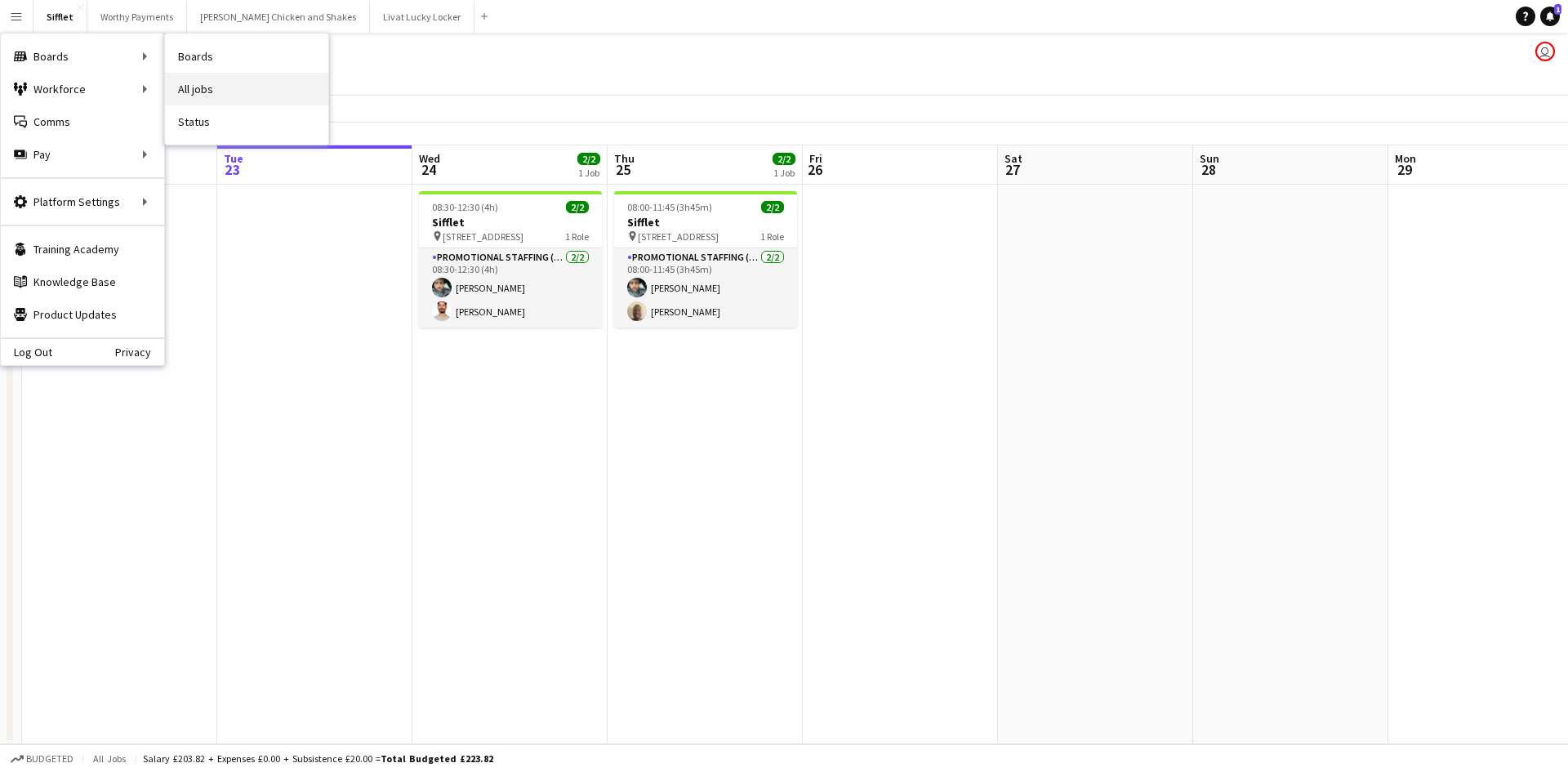
click at [191, 83] on link "All jobs" at bounding box center [247, 89] width 163 height 32
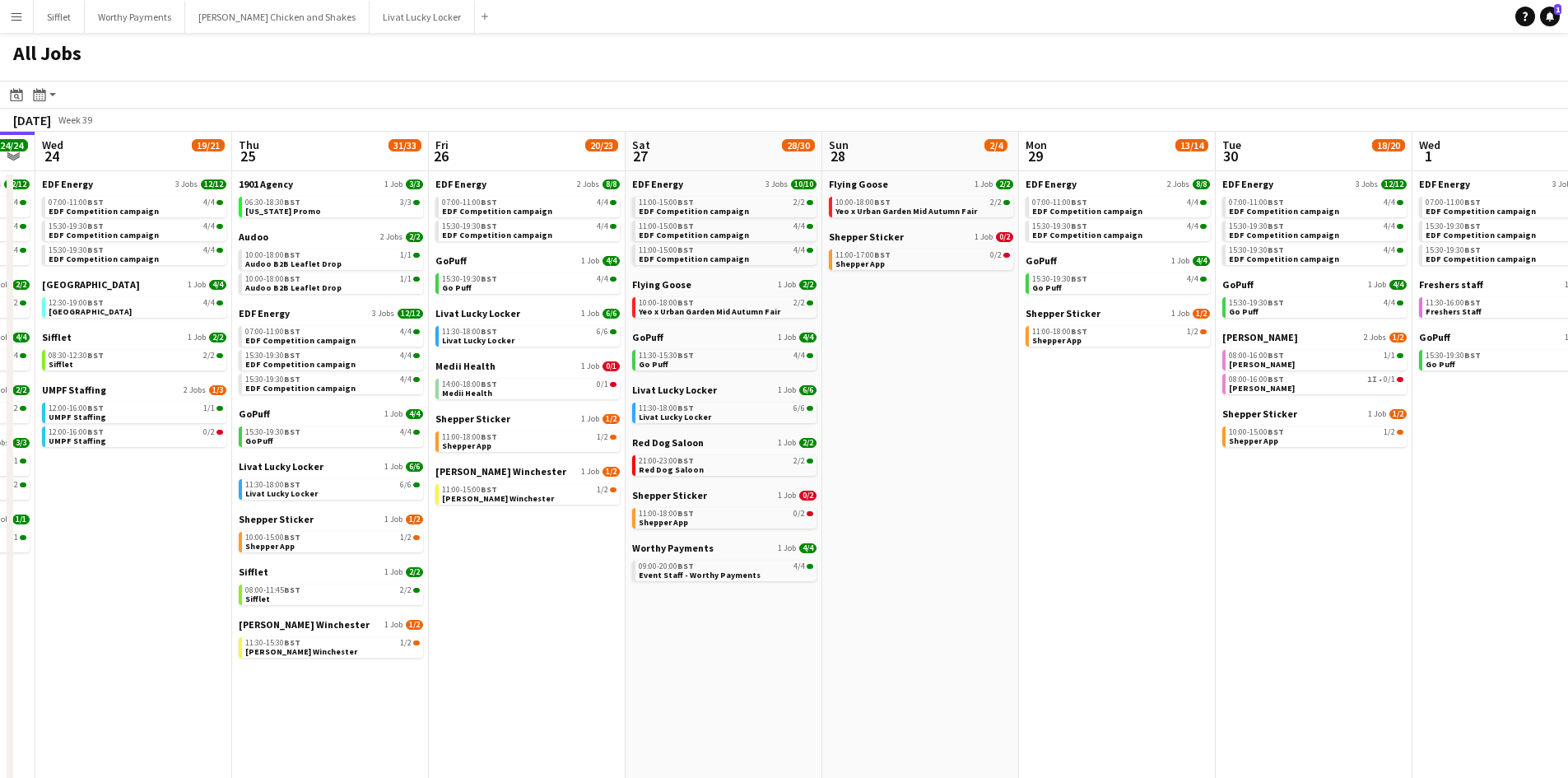
scroll to position [0, 753]
drag, startPoint x: 838, startPoint y: 511, endPoint x: 480, endPoint y: 504, distance: 358.1
click at [480, 504] on app-calendar-viewport "Sat 20 20/21 9 Jobs Sun 21 2/2 1 Job Mon 22 12/12 3 Jobs Tue 23 24/24 9 Jobs We…" at bounding box center [784, 498] width 1568 height 733
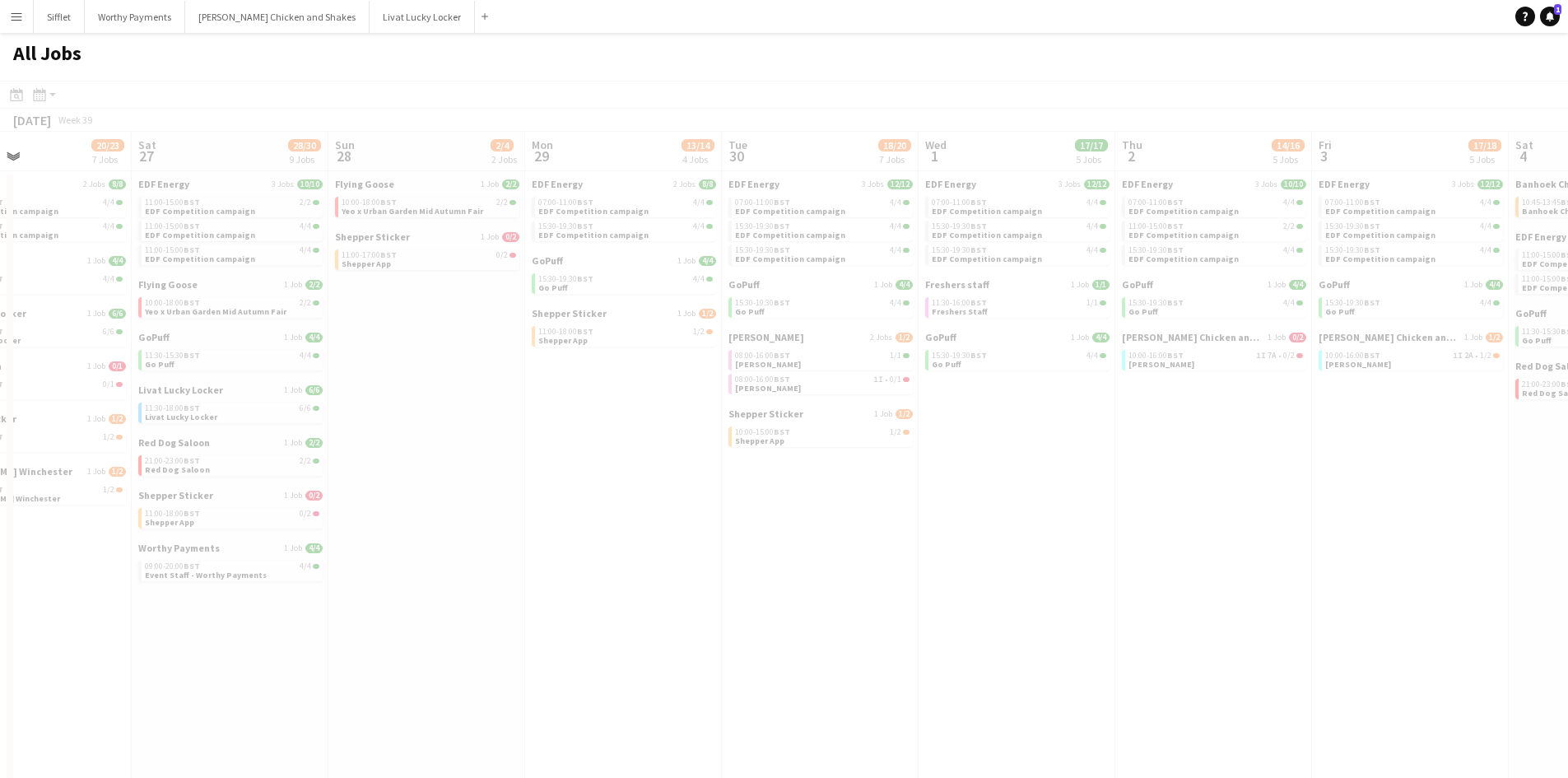
drag, startPoint x: 819, startPoint y: 412, endPoint x: 287, endPoint y: 472, distance: 535.4
click at [287, 472] on app-calendar-viewport "Wed 24 19/21 7 Jobs Thu 25 31/33 11 Jobs Fri 26 20/23 7 Jobs Sat 27 28/30 9 Job…" at bounding box center [784, 498] width 1568 height 733
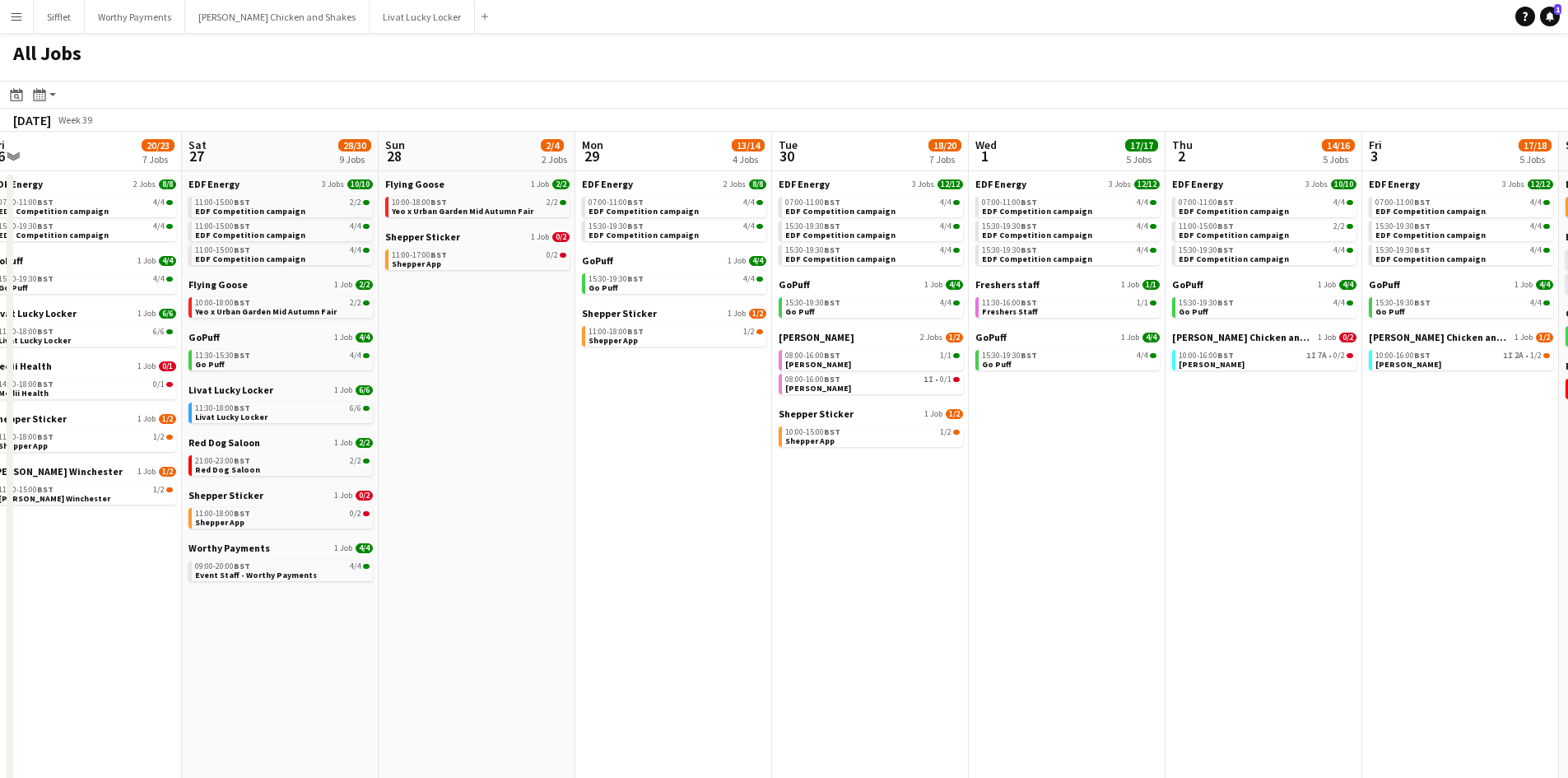
scroll to position [0, 407]
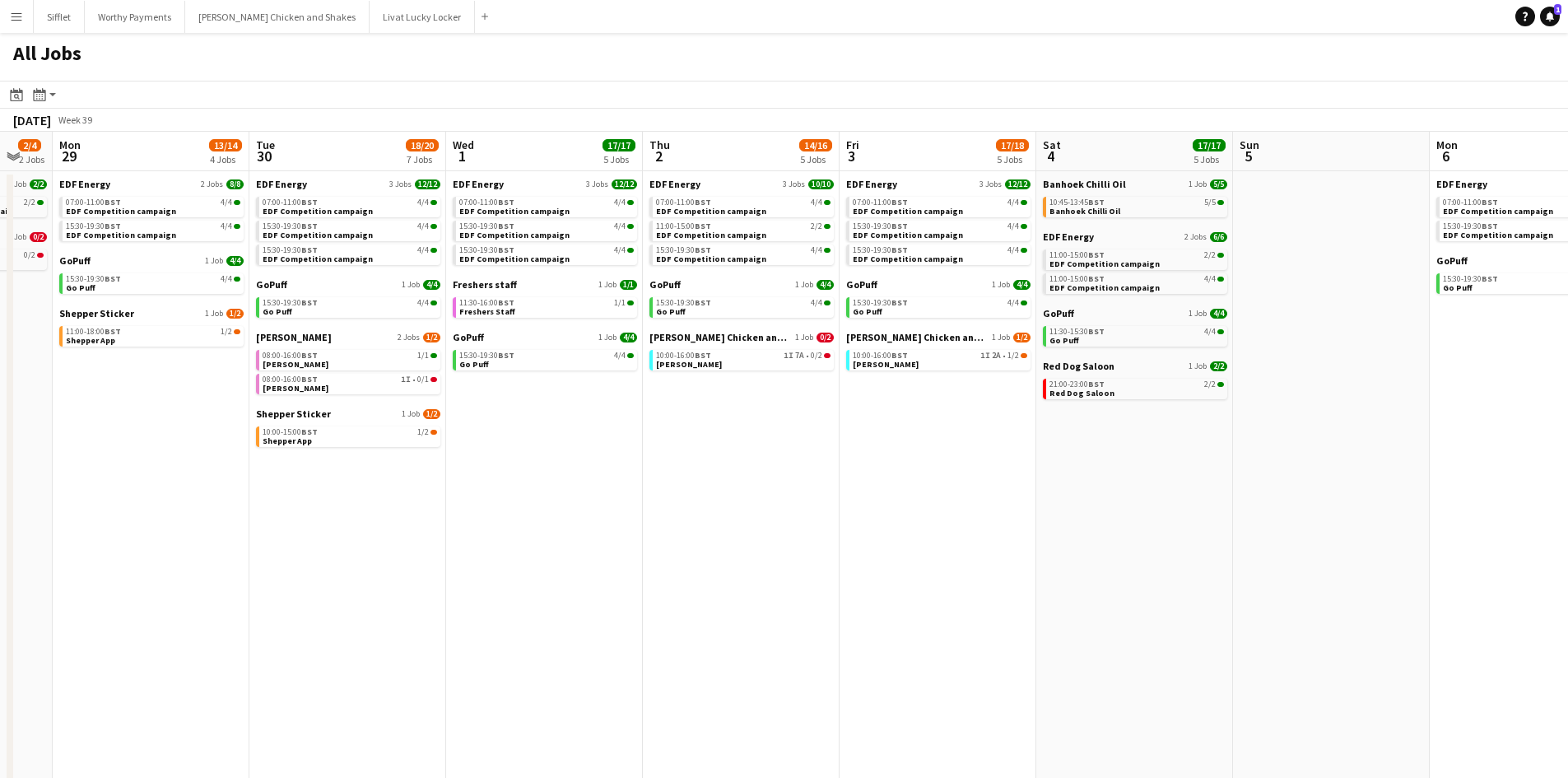
drag, startPoint x: 764, startPoint y: 488, endPoint x: 291, endPoint y: 499, distance: 473.1
click at [291, 499] on app-calendar-viewport "Fri 26 20/23 7 Jobs Sat 27 28/30 9 Jobs Sun 28 2/4 2 Jobs Mon 29 13/14 4 Jobs T…" at bounding box center [784, 498] width 1568 height 733
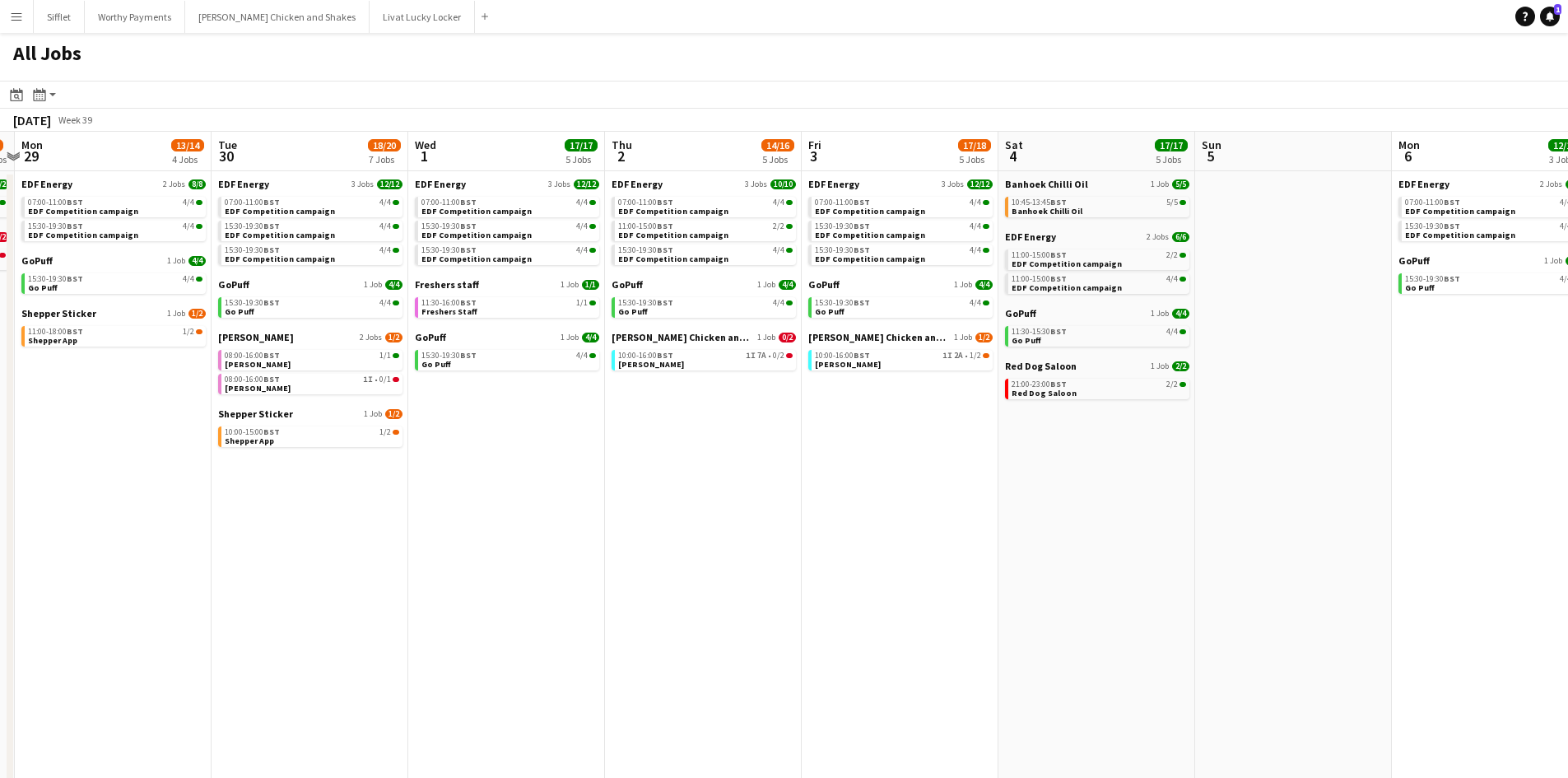
scroll to position [0, 581]
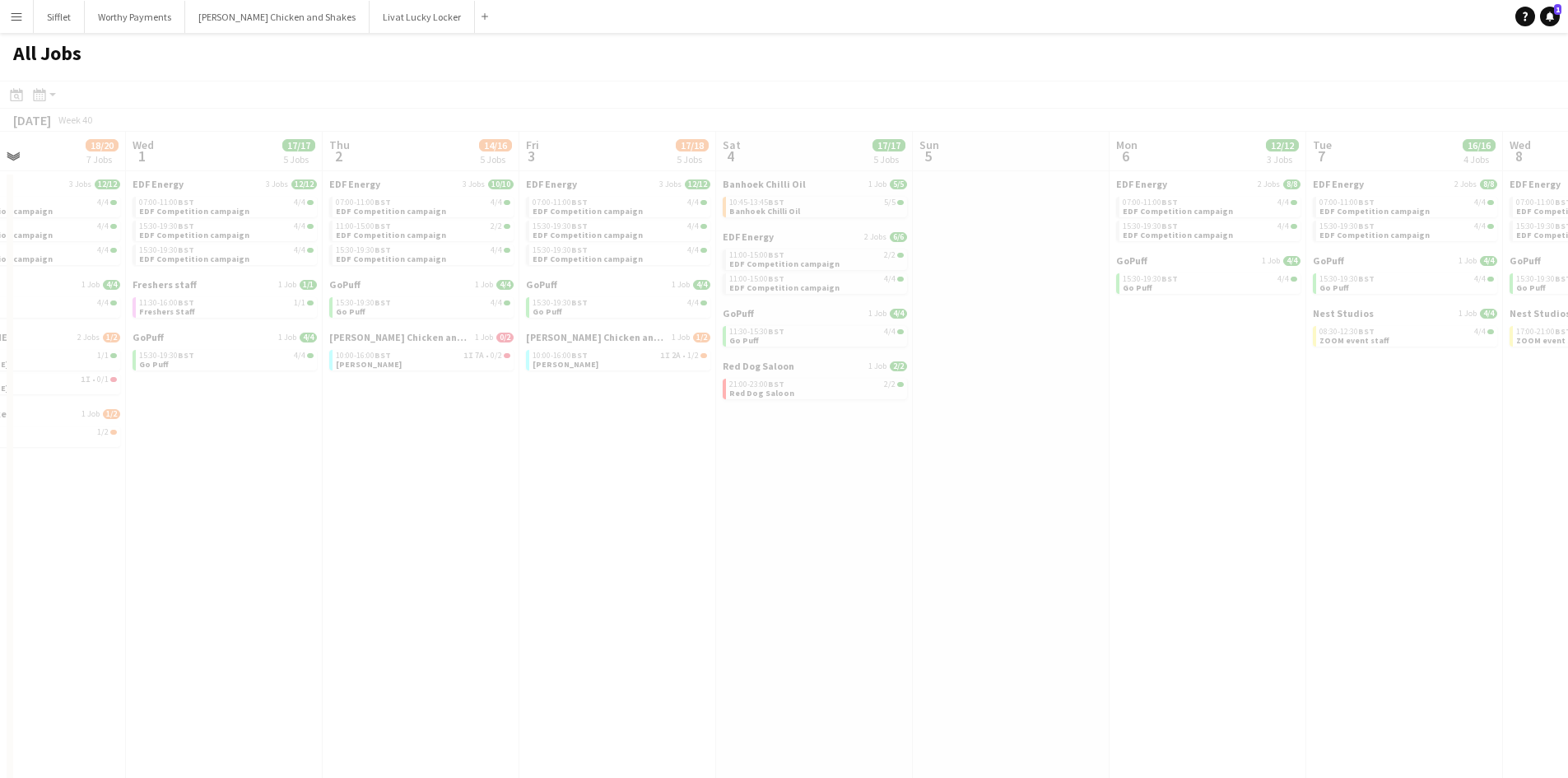
drag, startPoint x: 993, startPoint y: 467, endPoint x: 350, endPoint y: 404, distance: 646.1
click at [350, 404] on app-calendar-viewport "Sun 28 2/4 2 Jobs Mon 29 13/14 4 Jobs Tue 30 18/20 7 Jobs Wed 1 17/17 5 Jobs Th…" at bounding box center [784, 498] width 1568 height 733
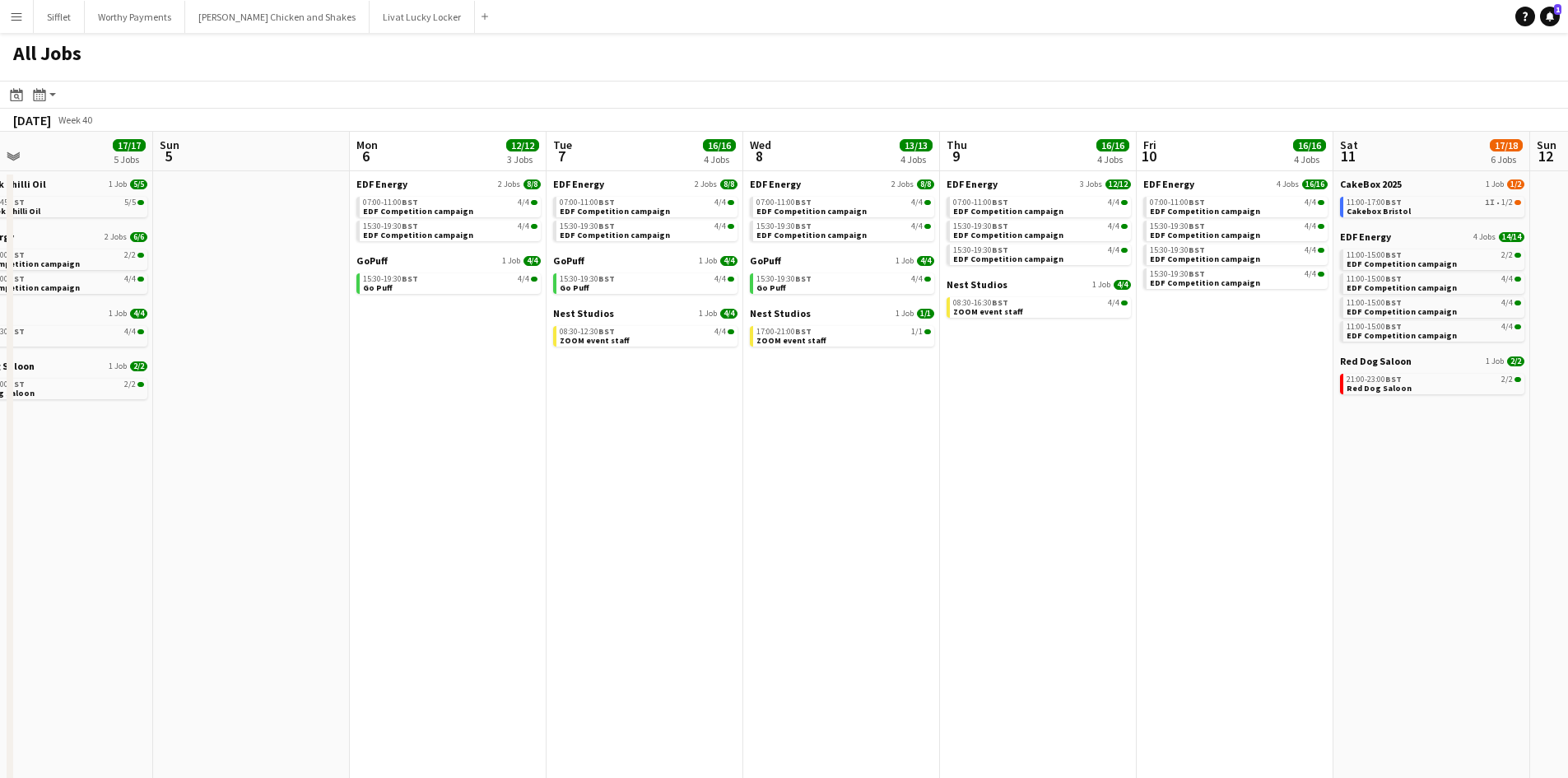
drag, startPoint x: 1223, startPoint y: 441, endPoint x: 462, endPoint y: 440, distance: 761.0
click at [462, 440] on app-calendar-viewport "Wed 1 17/17 5 Jobs Thu 2 14/16 5 Jobs Fri 3 17/18 5 Jobs Sat 4 17/17 5 Jobs Sun…" at bounding box center [784, 498] width 1568 height 733
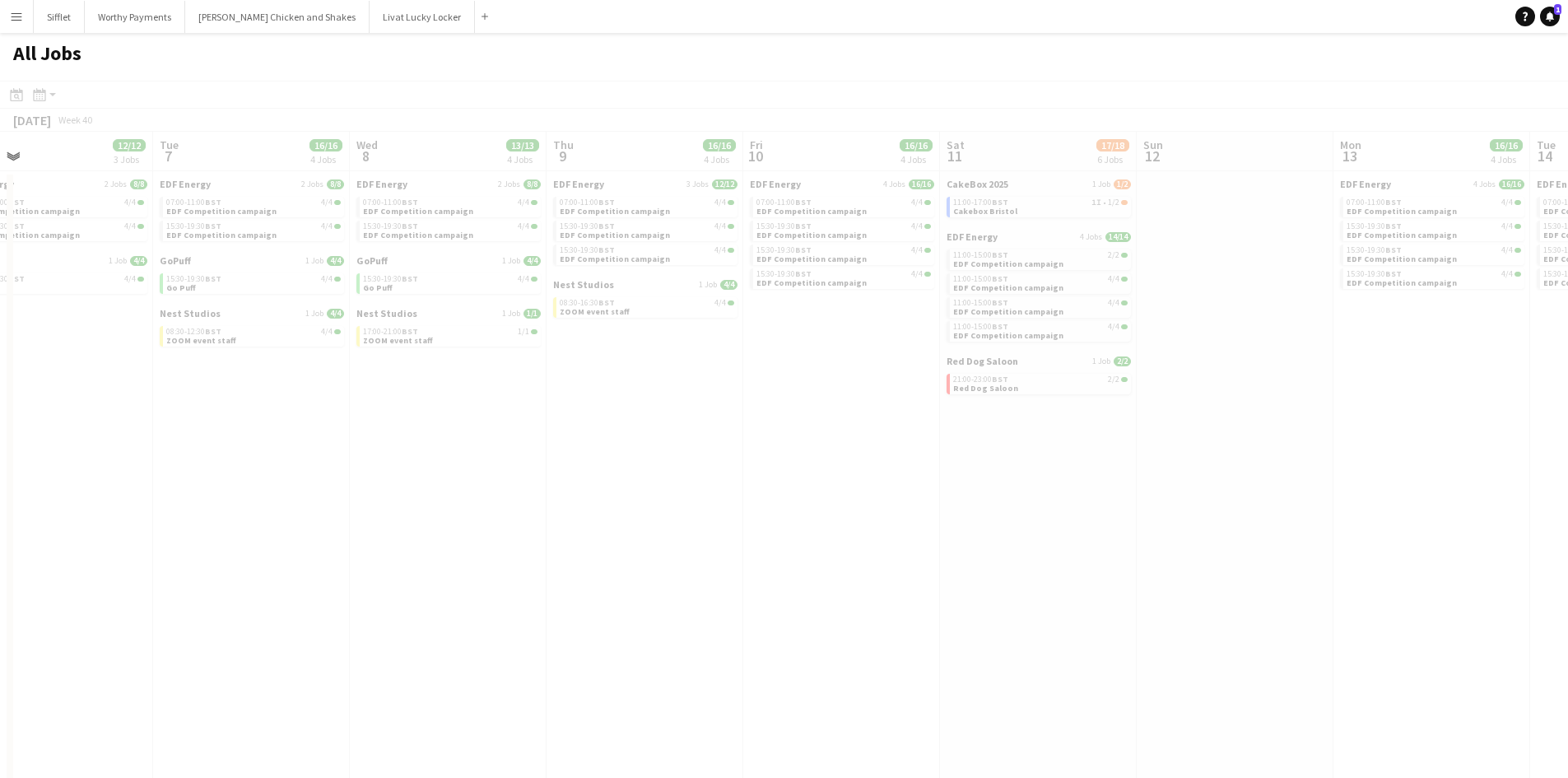
scroll to position [0, 461]
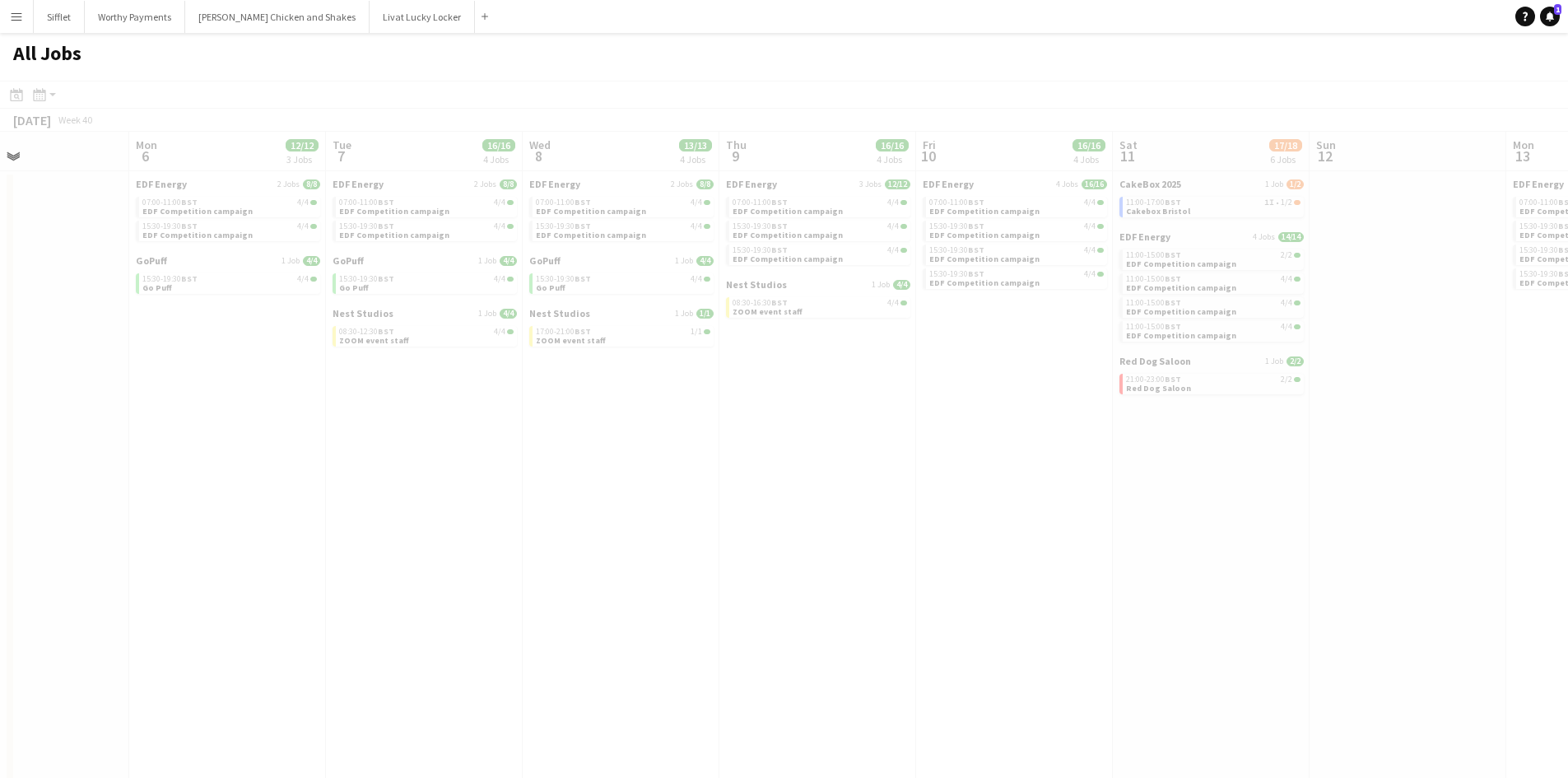
drag, startPoint x: 1288, startPoint y: 440, endPoint x: 674, endPoint y: 440, distance: 614.0
click at [674, 440] on app-calendar-viewport "Fri 3 17/18 5 Jobs Sat 4 17/17 5 Jobs Sun 5 Mon 6 12/12 3 Jobs Tue 7 16/16 4 Jo…" at bounding box center [784, 498] width 1568 height 733
